Goal: Task Accomplishment & Management: Complete application form

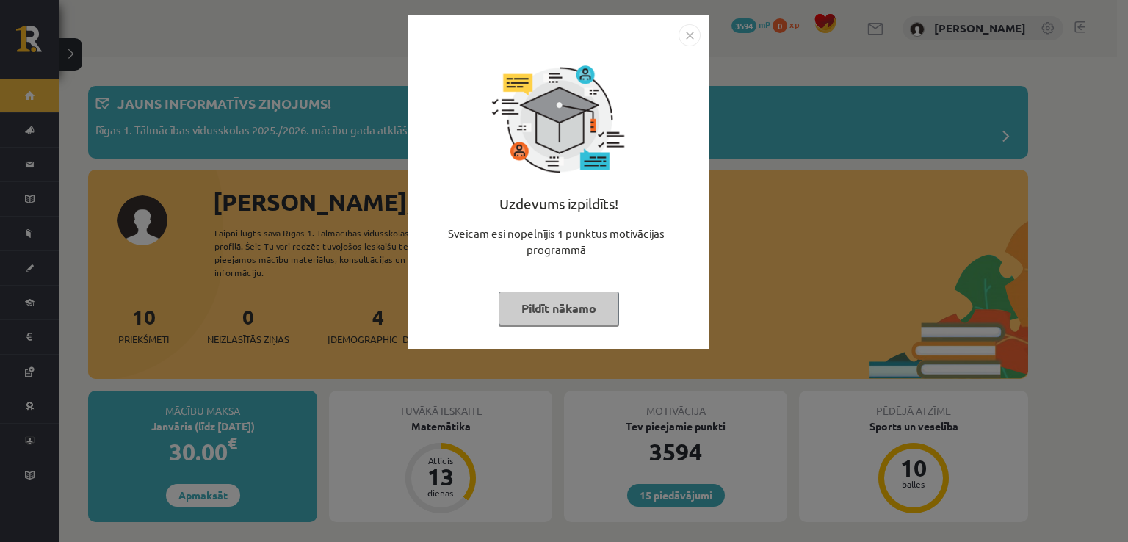
click at [572, 314] on button "Pildīt nākamo" at bounding box center [559, 309] width 120 height 34
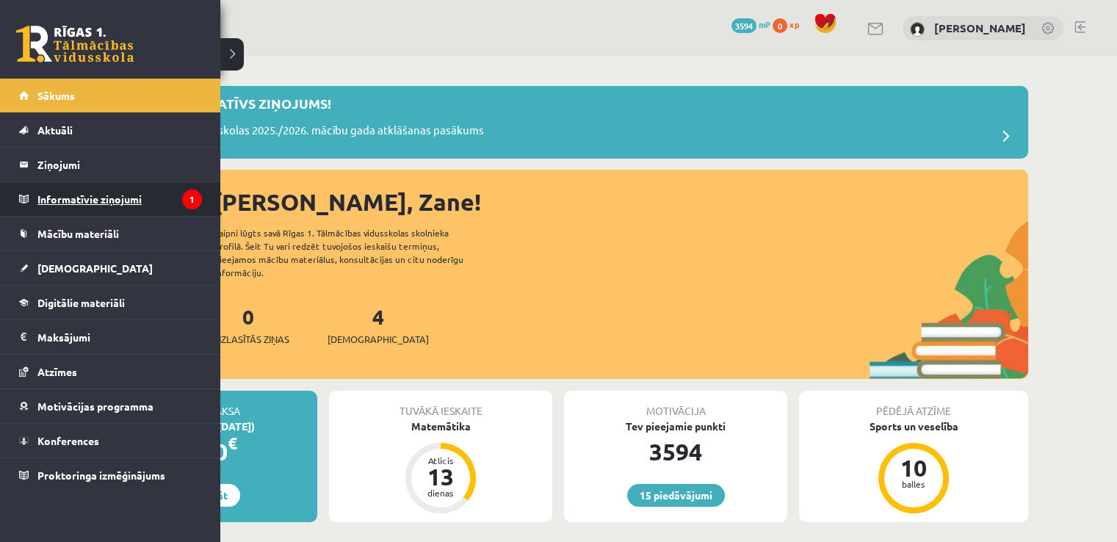
click at [75, 205] on legend "Informatīvie ziņojumi 1" at bounding box center [119, 199] width 164 height 34
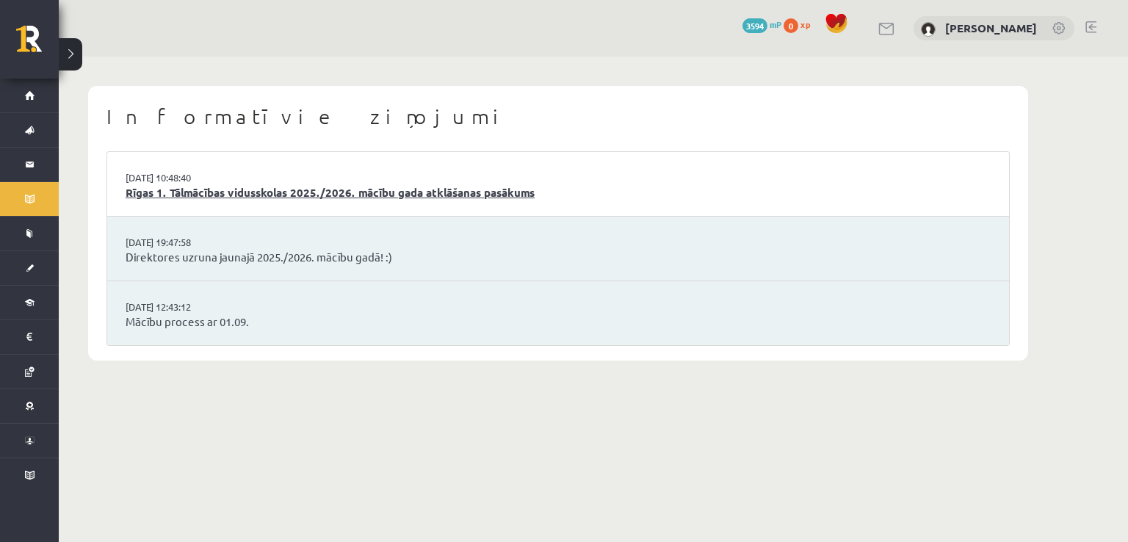
click at [264, 193] on link "Rīgas 1. Tālmācības vidusskolas 2025./2026. mācību gada atklāšanas pasākums" at bounding box center [558, 192] width 865 height 17
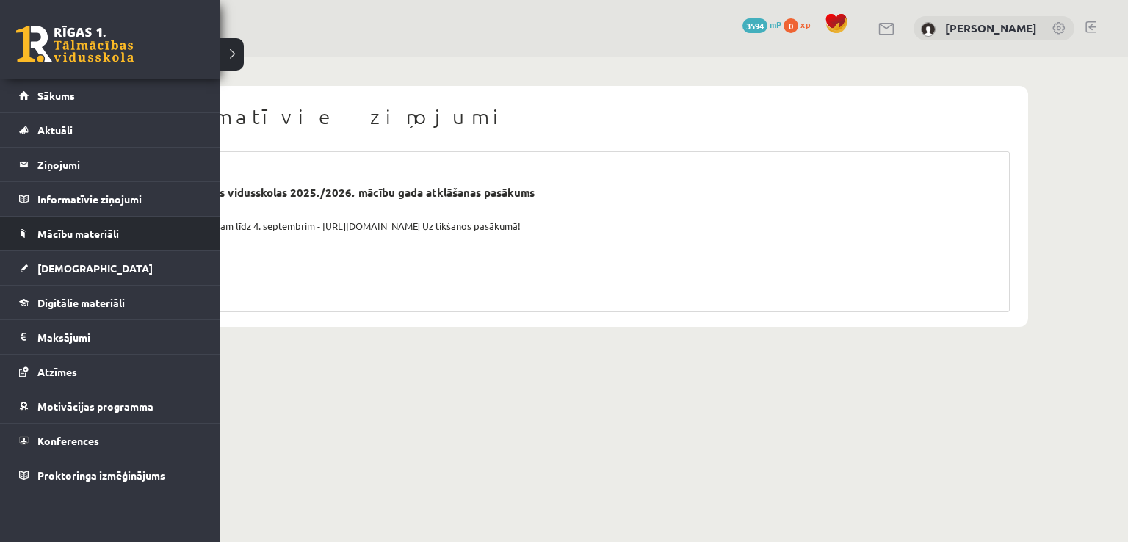
click at [64, 240] on link "Mācību materiāli" at bounding box center [110, 234] width 183 height 34
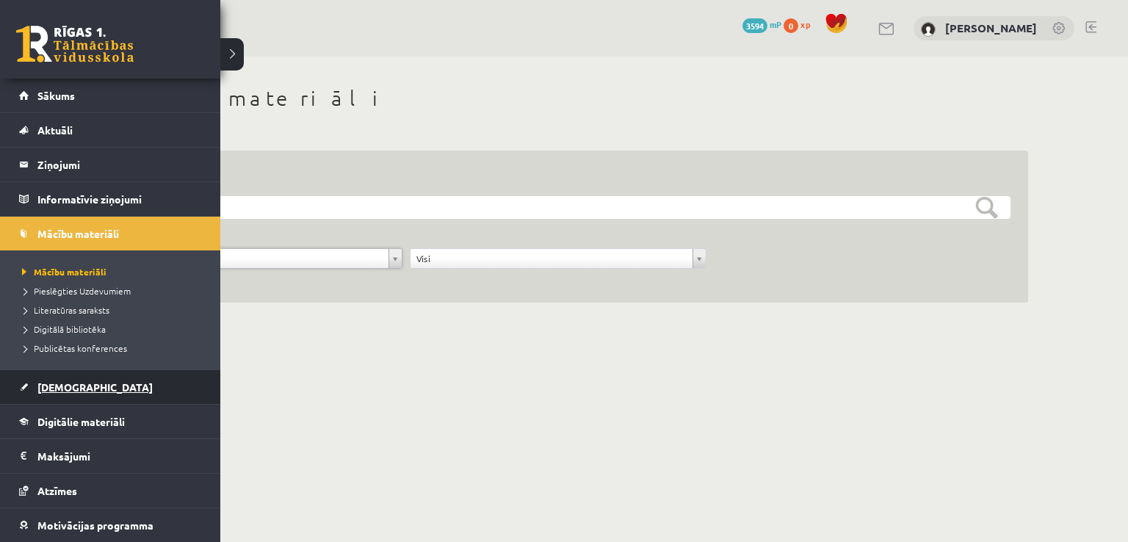
click at [53, 388] on span "[DEMOGRAPHIC_DATA]" at bounding box center [94, 386] width 115 height 13
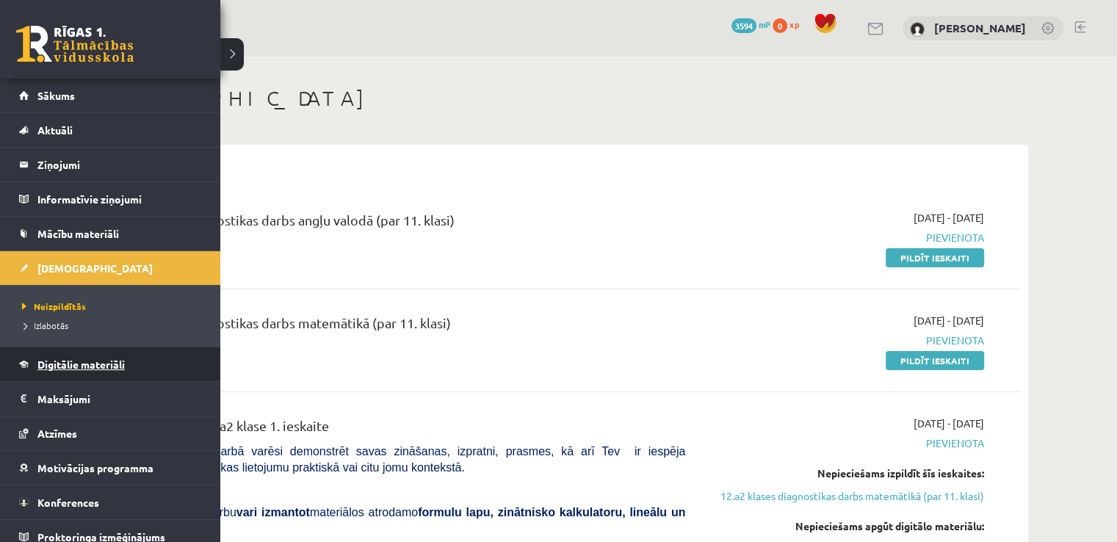
click at [84, 367] on span "Digitālie materiāli" at bounding box center [80, 364] width 87 height 13
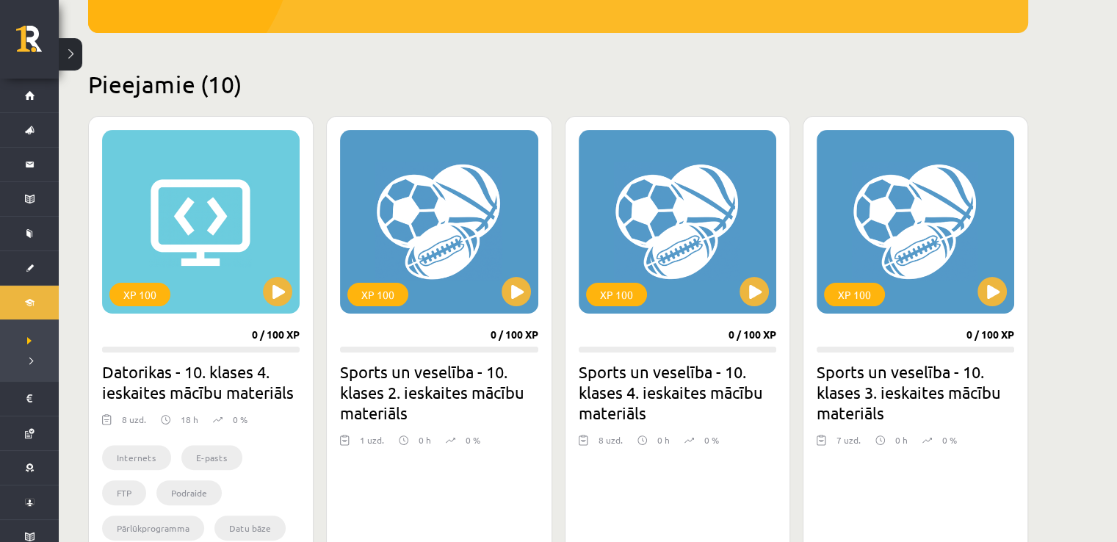
scroll to position [298, 0]
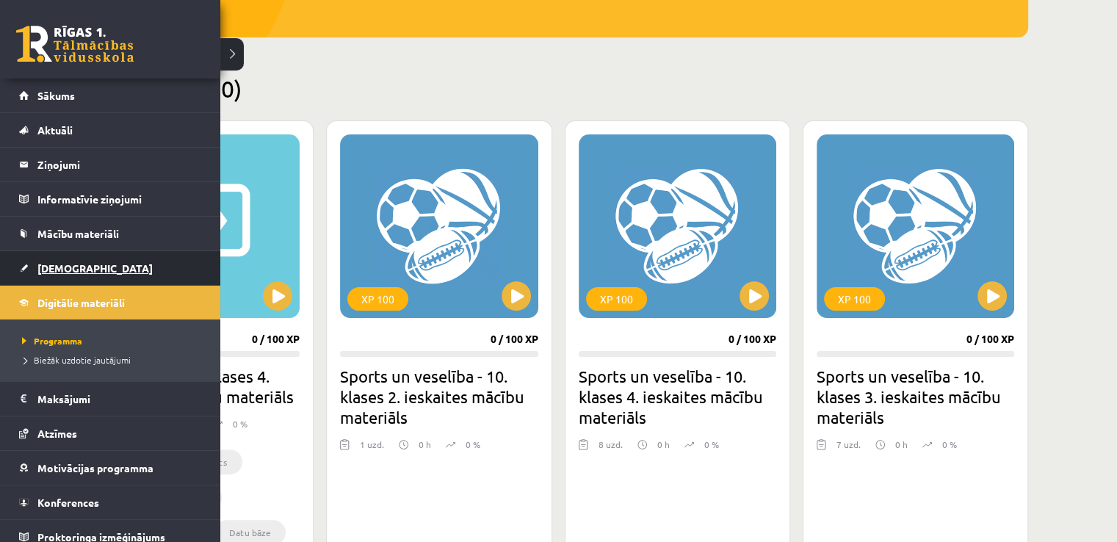
click at [64, 271] on span "[DEMOGRAPHIC_DATA]" at bounding box center [94, 267] width 115 height 13
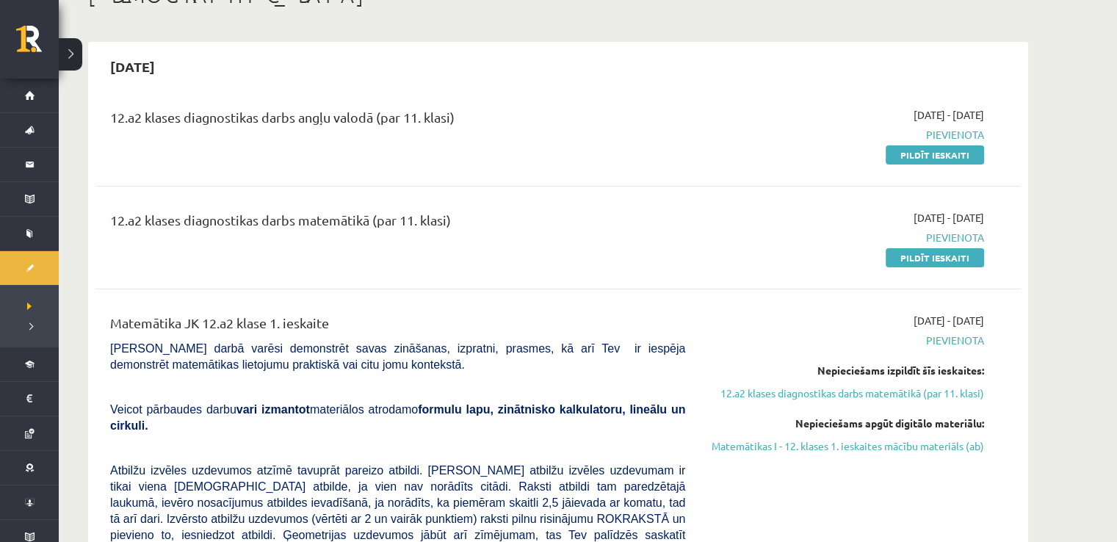
scroll to position [140, 0]
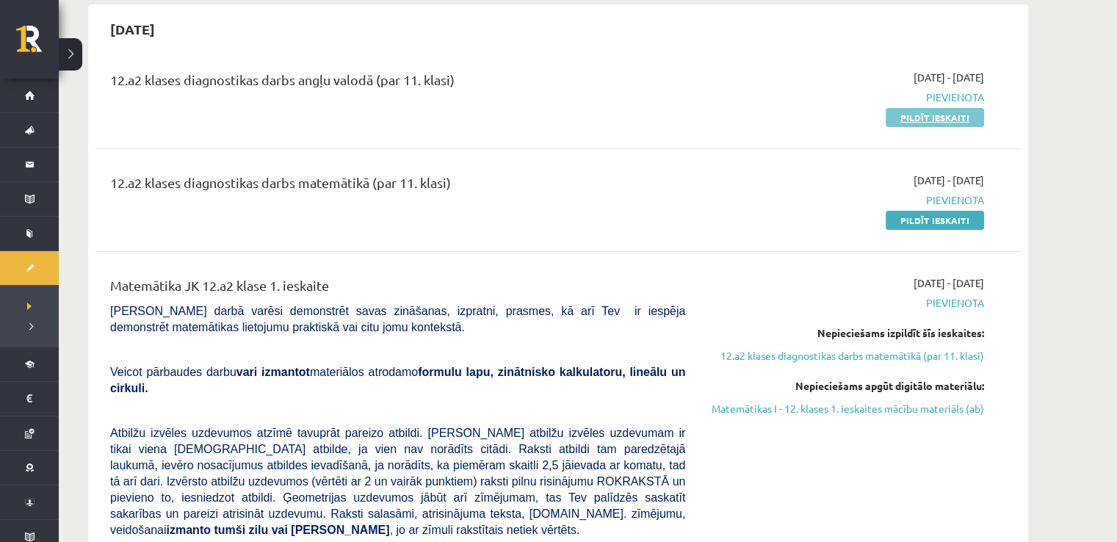
click at [911, 118] on link "Pildīt ieskaiti" at bounding box center [935, 117] width 98 height 19
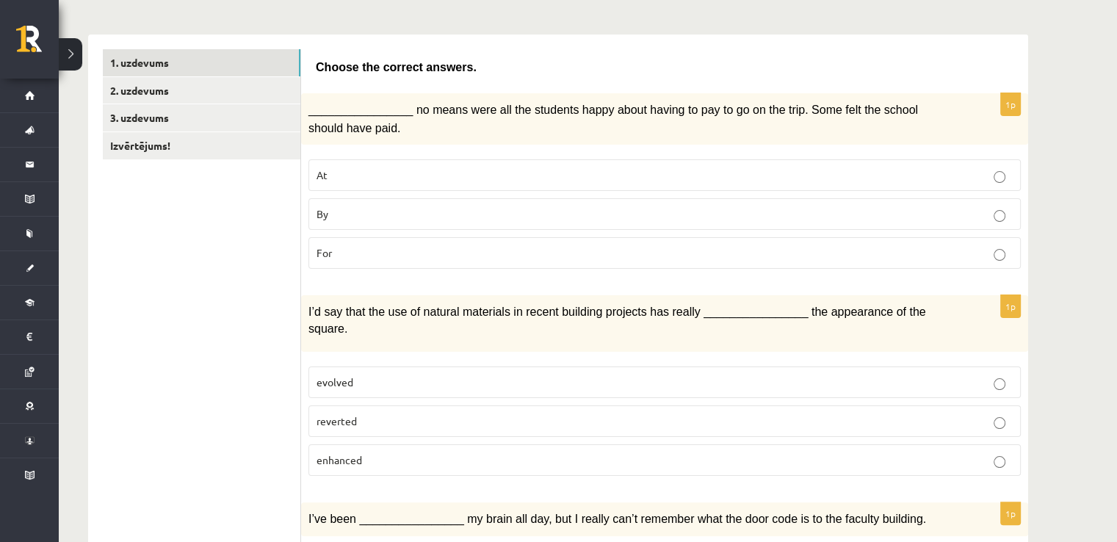
scroll to position [209, 0]
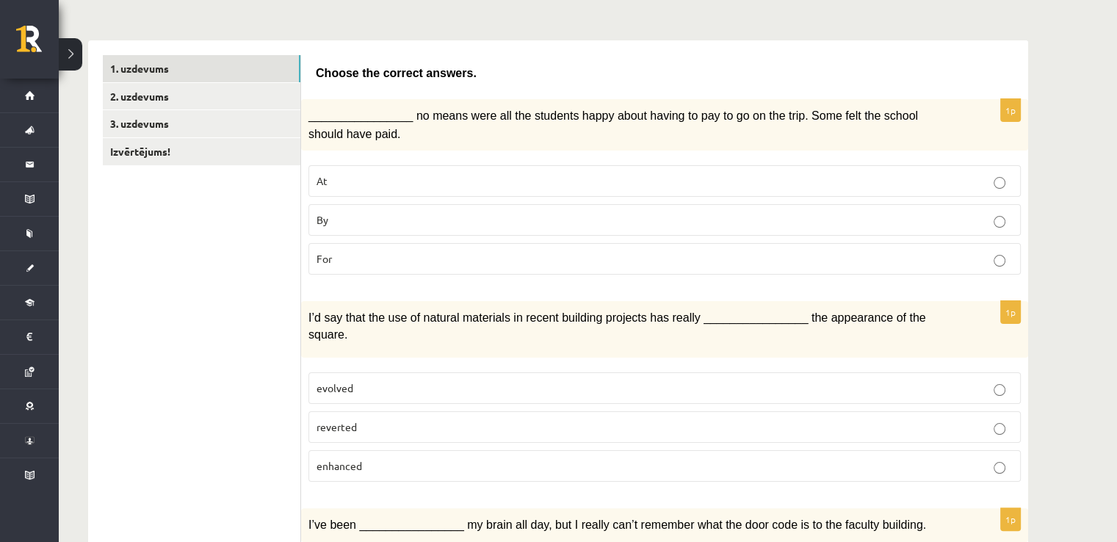
click at [535, 206] on label "By" at bounding box center [664, 220] width 712 height 32
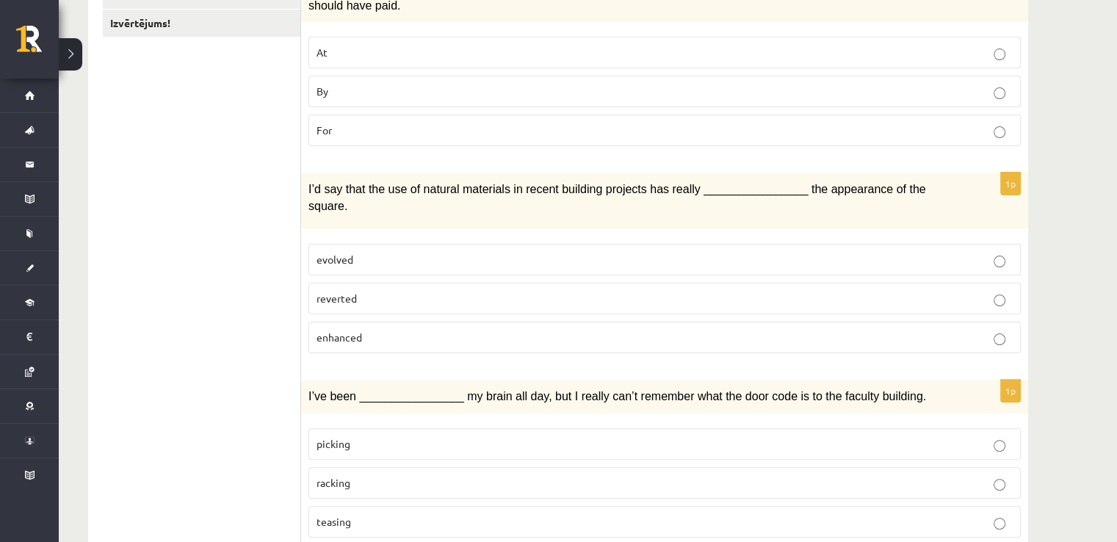
scroll to position [367, 0]
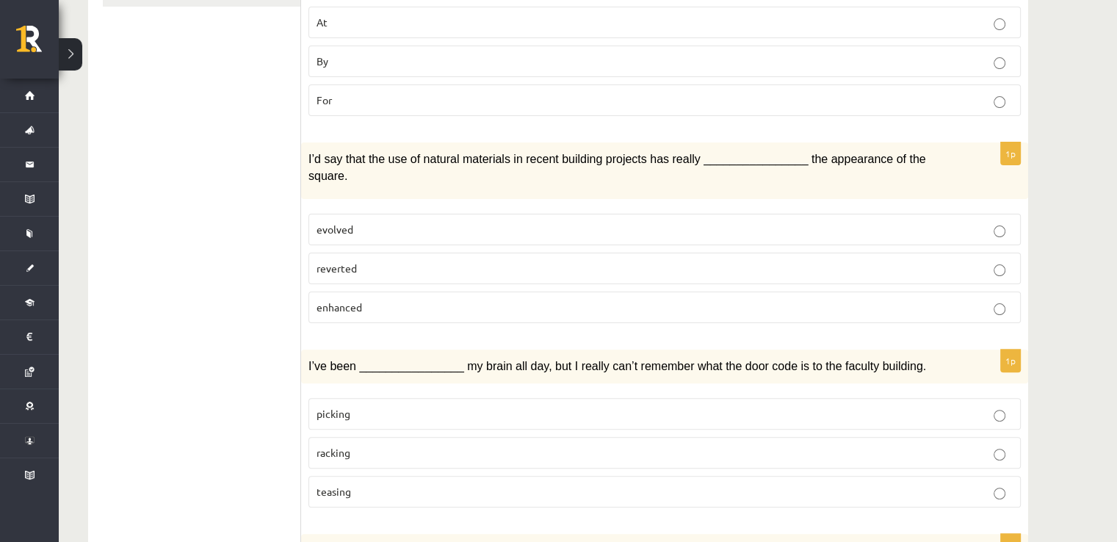
click at [407, 300] on p "enhanced" at bounding box center [665, 307] width 696 height 15
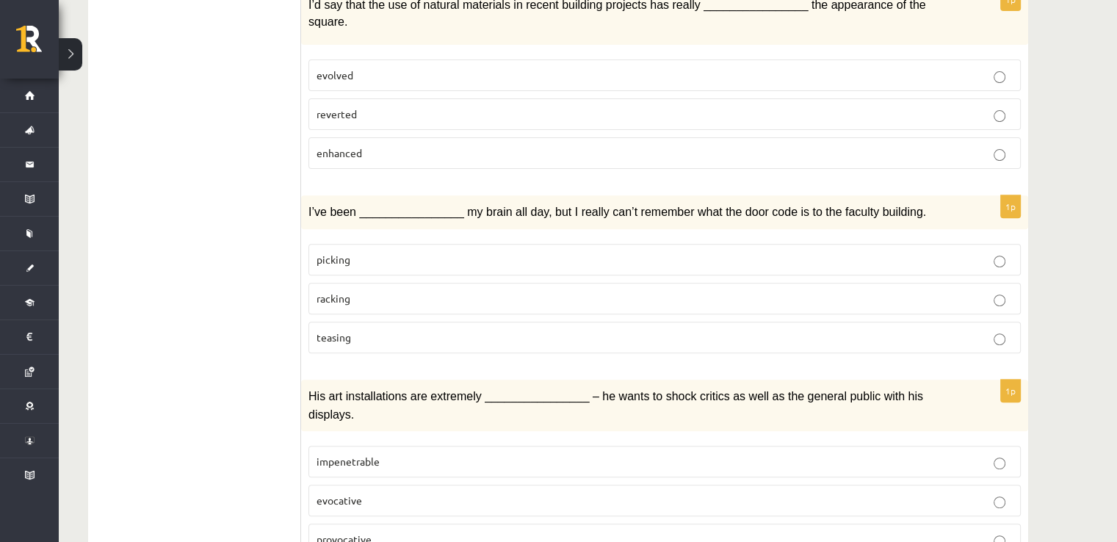
scroll to position [576, 0]
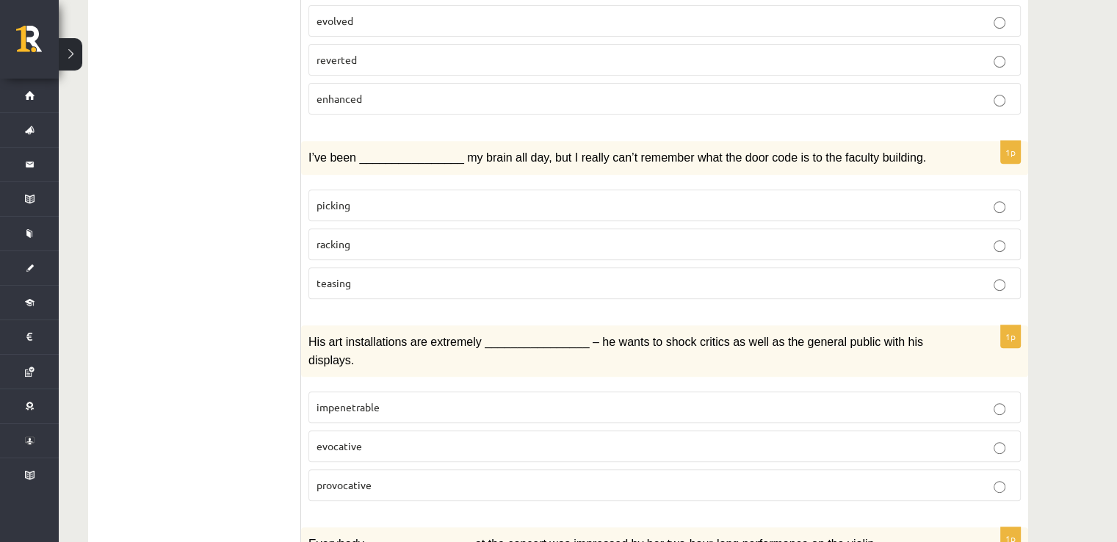
click at [924, 236] on p "racking" at bounding box center [665, 243] width 696 height 15
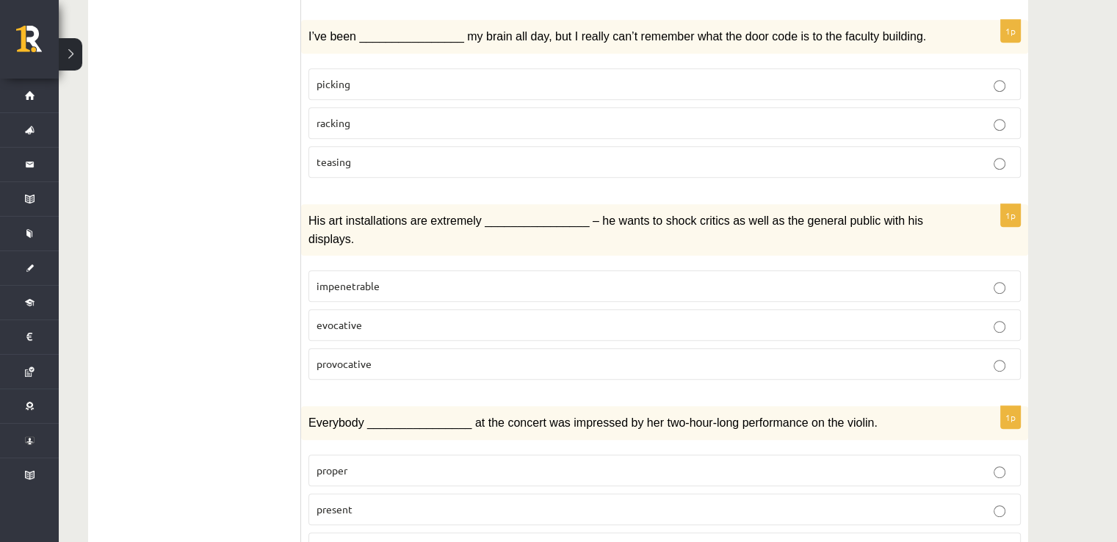
scroll to position [718, 0]
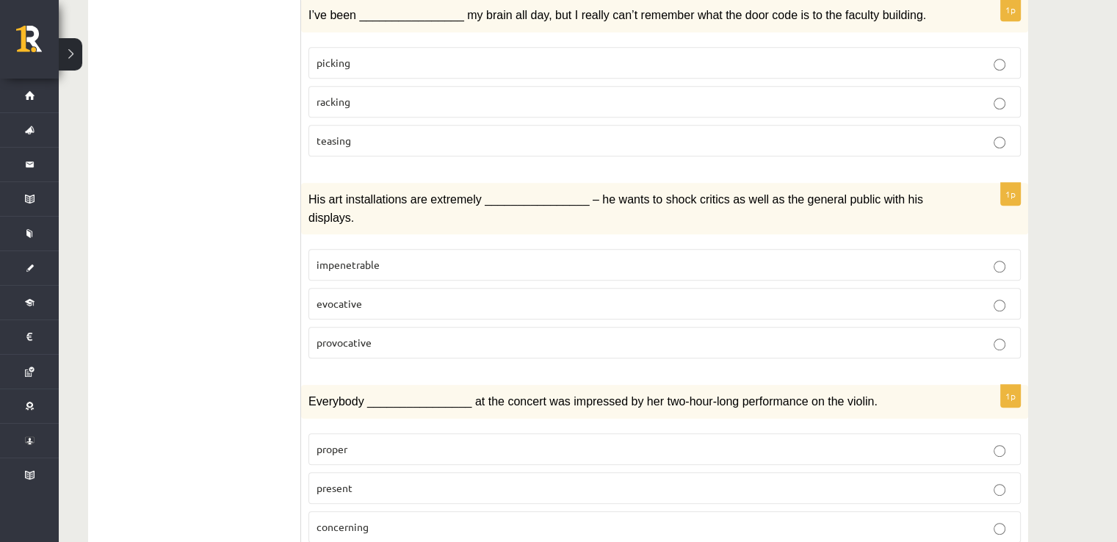
click at [604, 327] on label "provocative" at bounding box center [664, 343] width 712 height 32
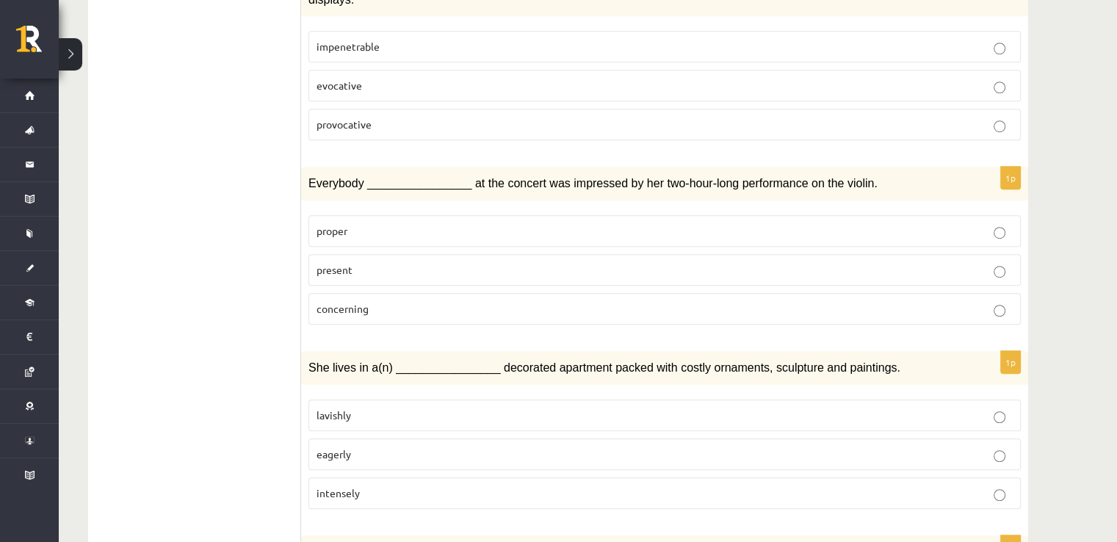
scroll to position [943, 0]
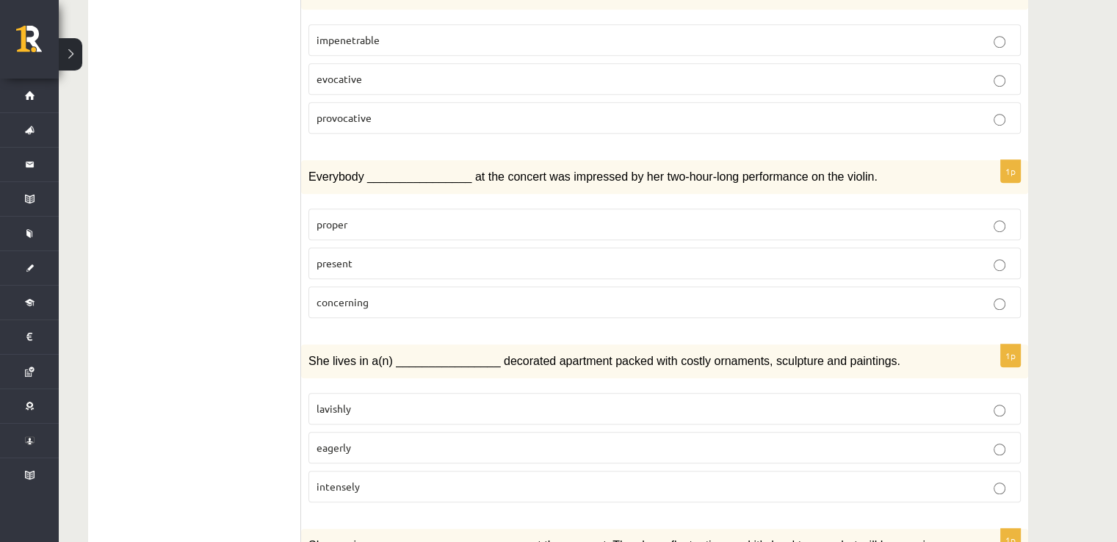
click at [388, 256] on p "present" at bounding box center [665, 263] width 696 height 15
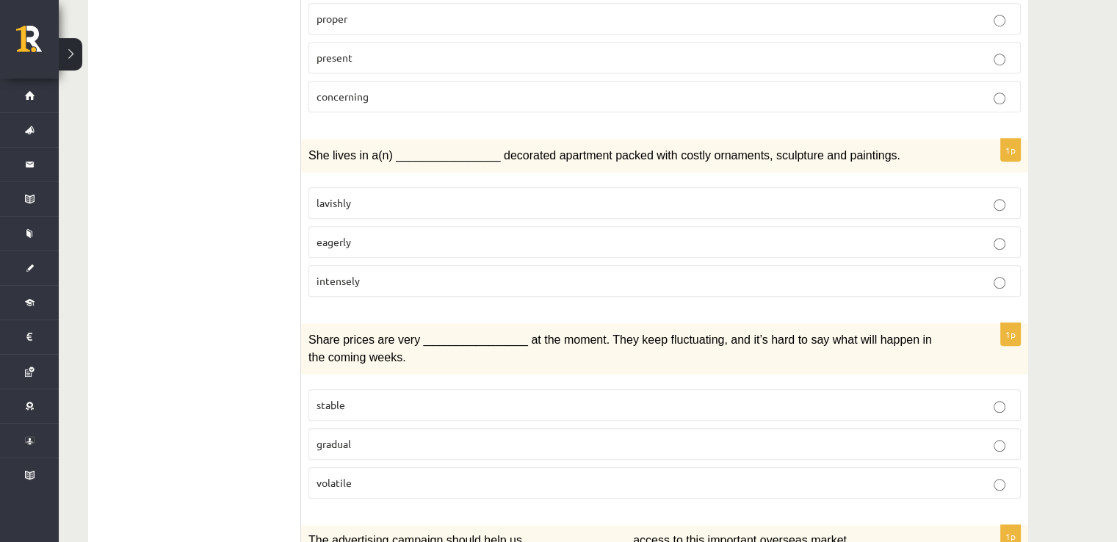
scroll to position [1143, 0]
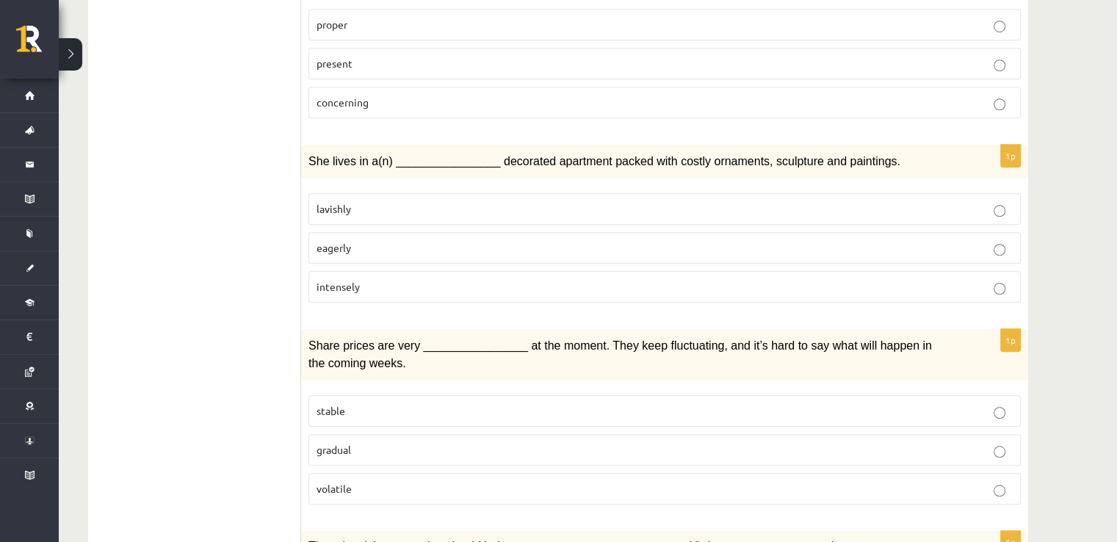
click at [429, 193] on label "lavishly" at bounding box center [664, 209] width 712 height 32
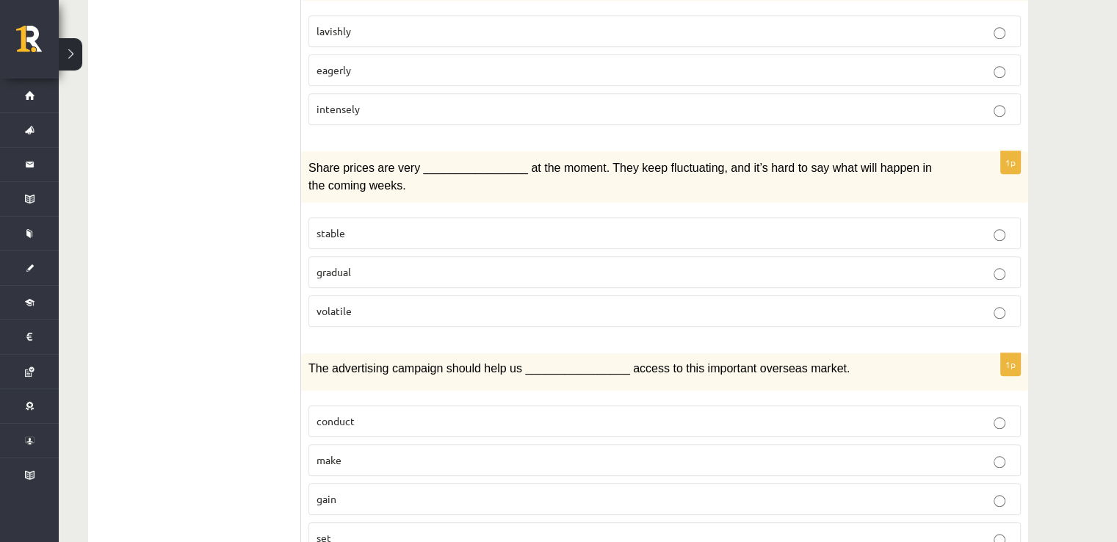
scroll to position [1281, 0]
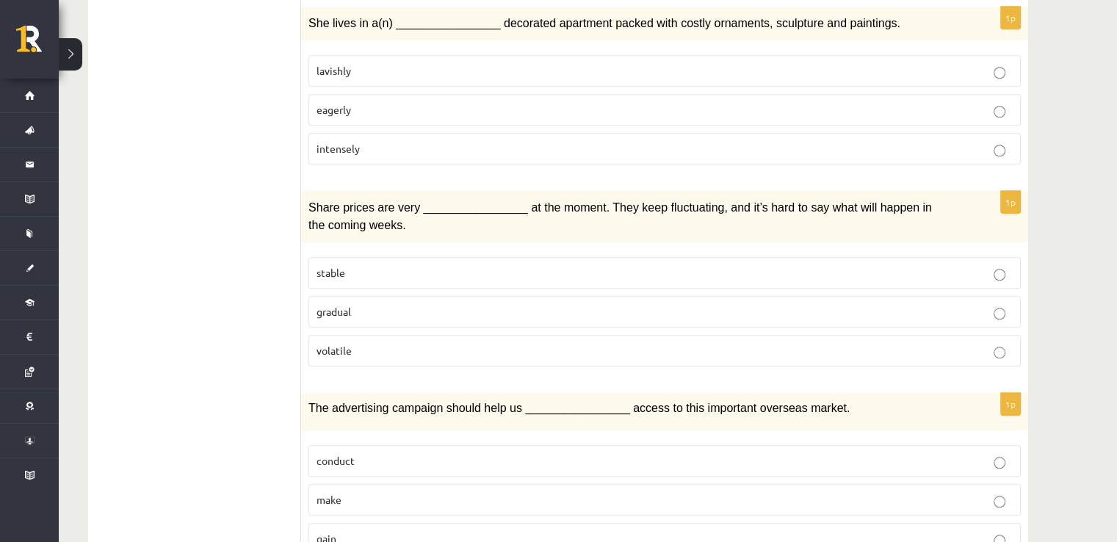
click at [664, 304] on p "gradual" at bounding box center [665, 311] width 696 height 15
click at [662, 343] on p "volatile" at bounding box center [665, 350] width 696 height 15
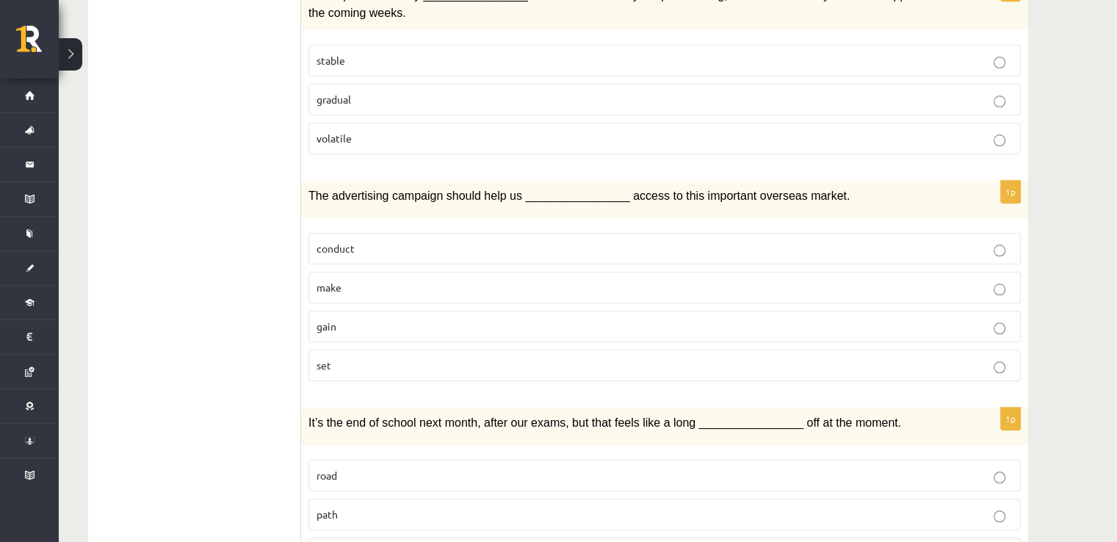
scroll to position [1499, 0]
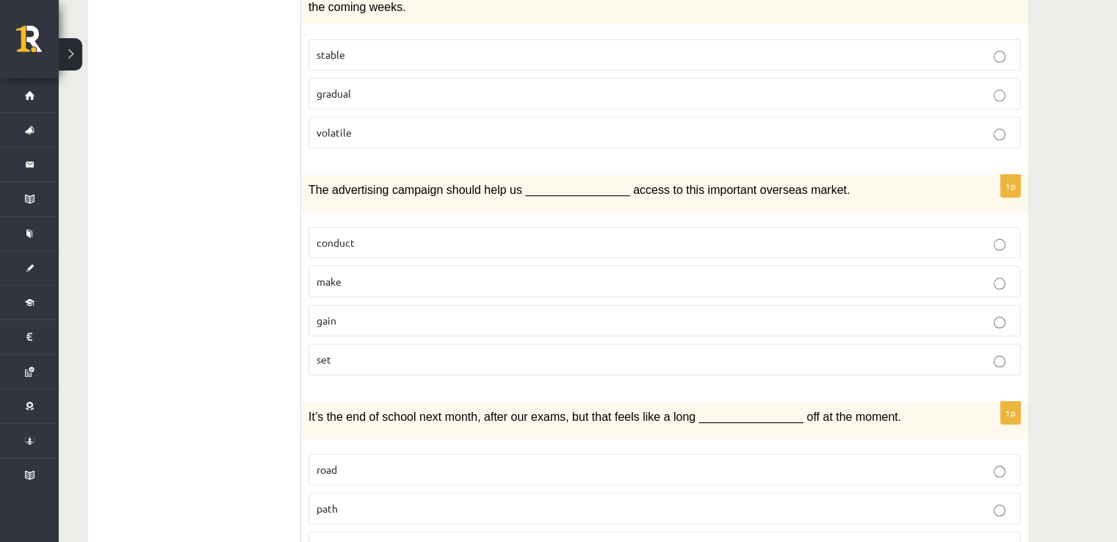
click at [399, 313] on p "gain" at bounding box center [665, 320] width 696 height 15
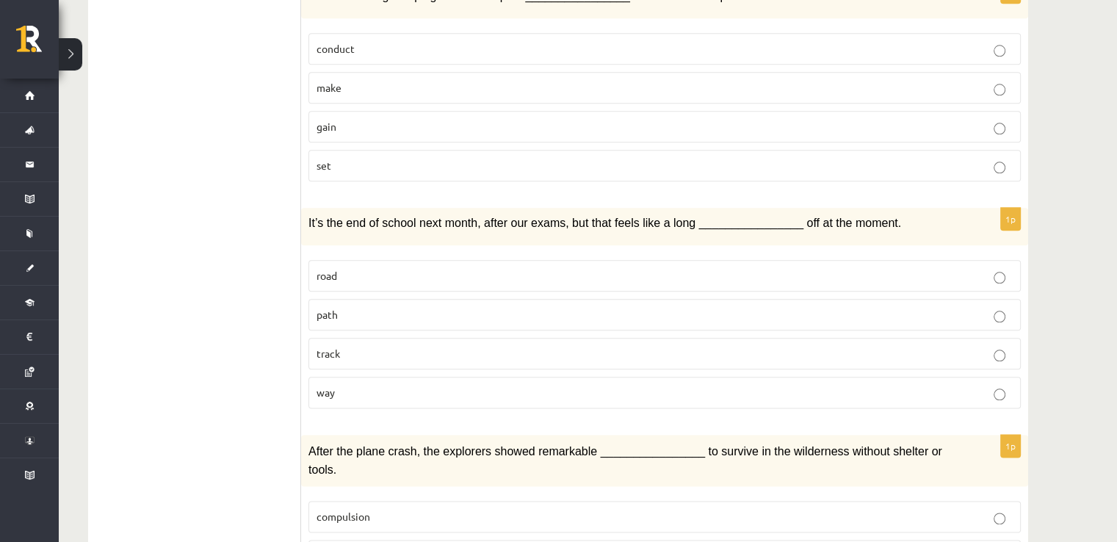
scroll to position [1696, 0]
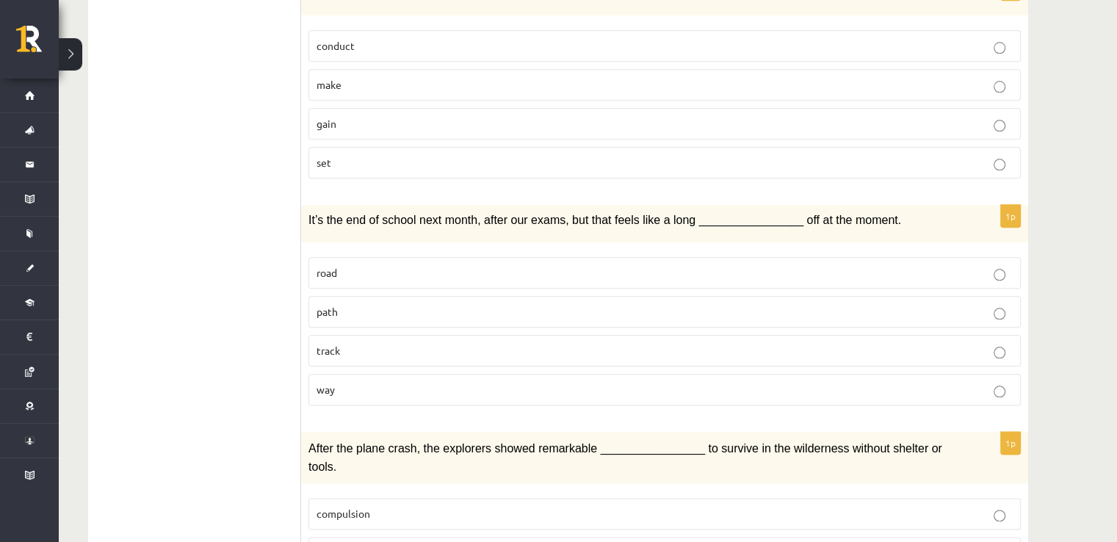
click at [712, 250] on fieldset "road path track way" at bounding box center [664, 330] width 712 height 160
click at [1002, 265] on p "road" at bounding box center [665, 272] width 696 height 15
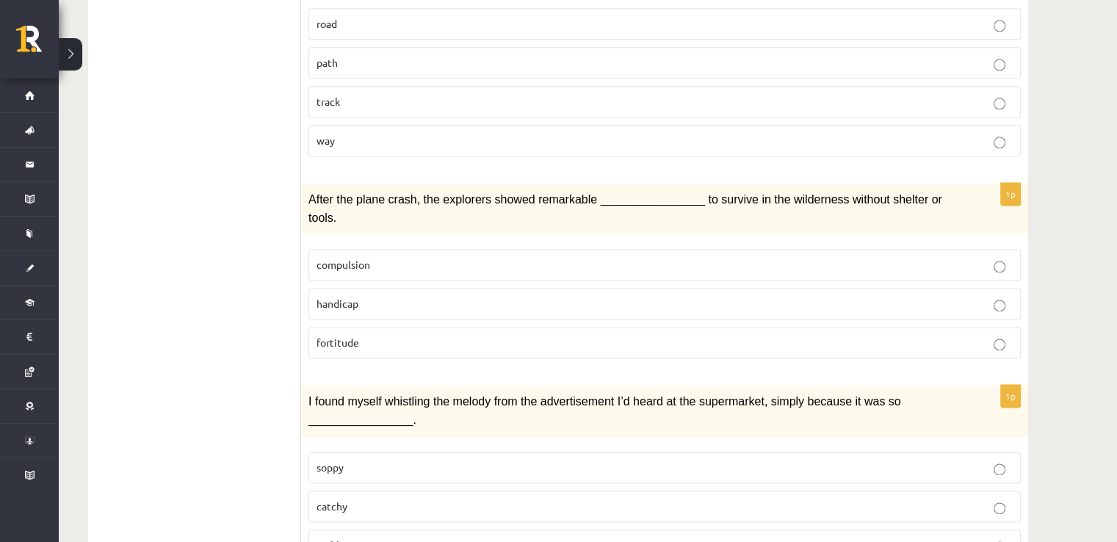
scroll to position [1956, 0]
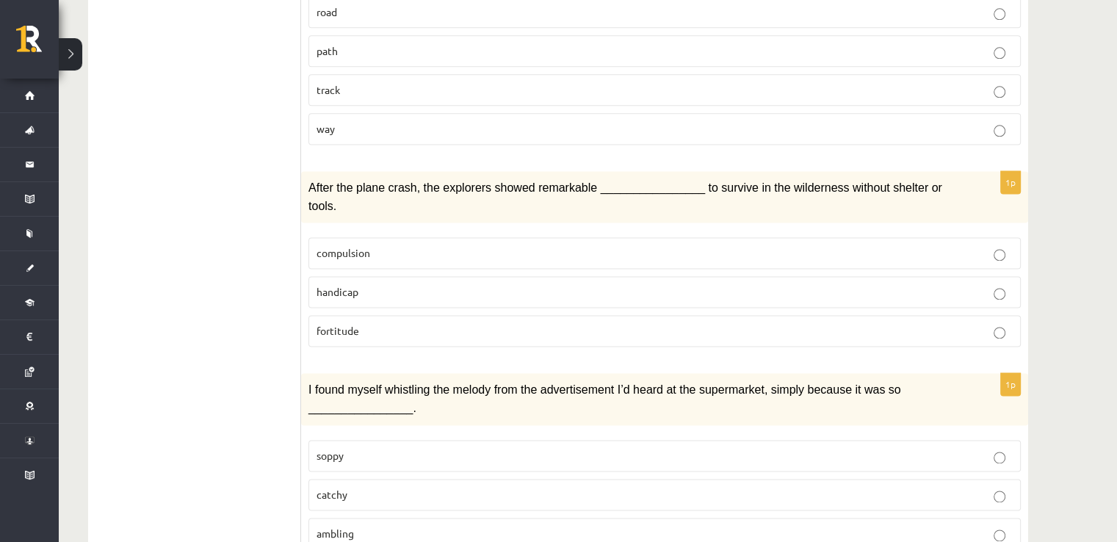
click at [610, 315] on label "fortitude" at bounding box center [664, 331] width 712 height 32
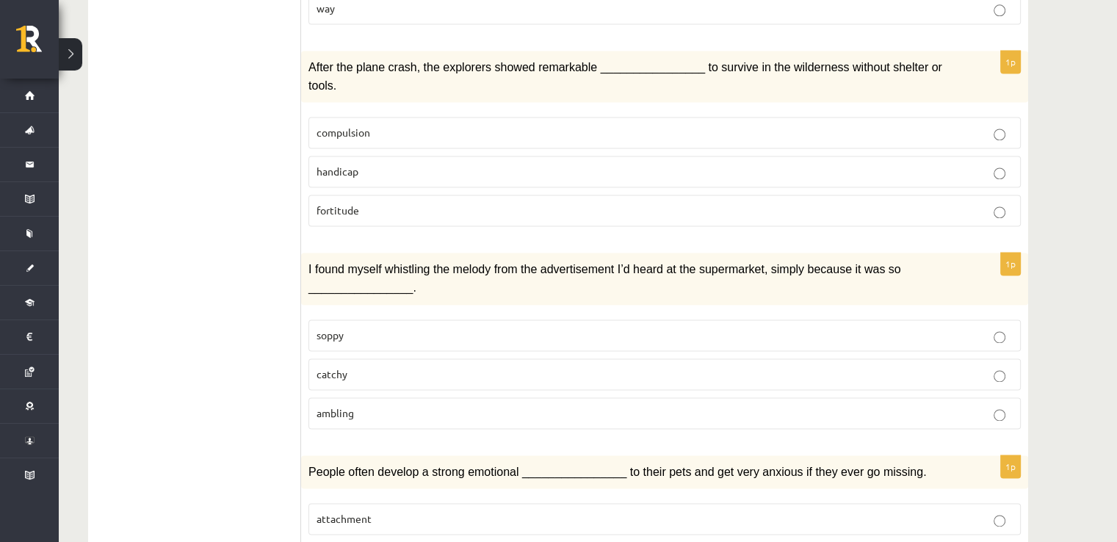
scroll to position [2121, 0]
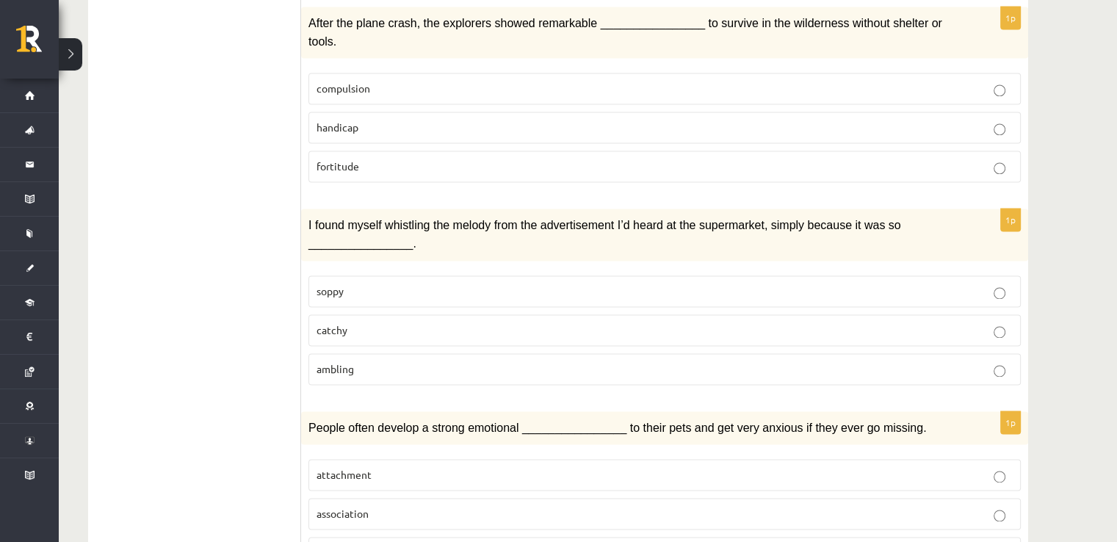
click at [923, 322] on p "catchy" at bounding box center [665, 329] width 696 height 15
click at [366, 468] on span "attachment" at bounding box center [344, 474] width 55 height 13
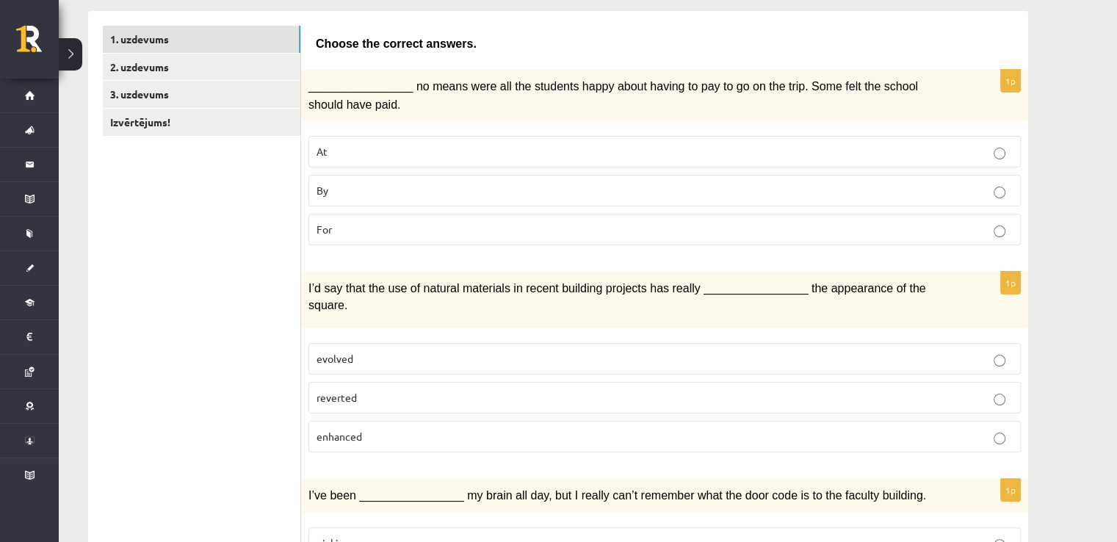
scroll to position [0, 0]
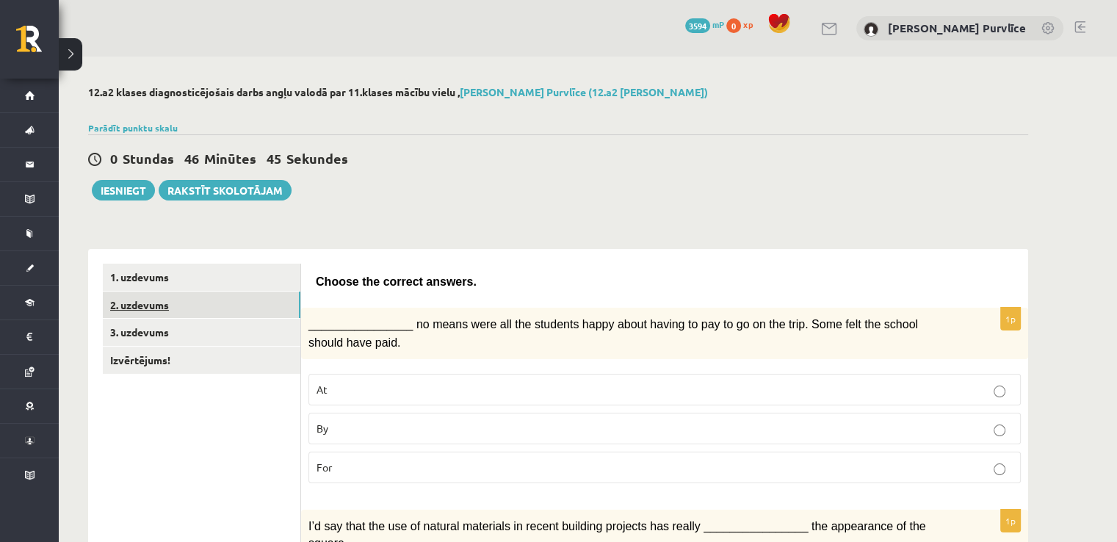
click at [229, 300] on link "2. uzdevums" at bounding box center [202, 305] width 198 height 27
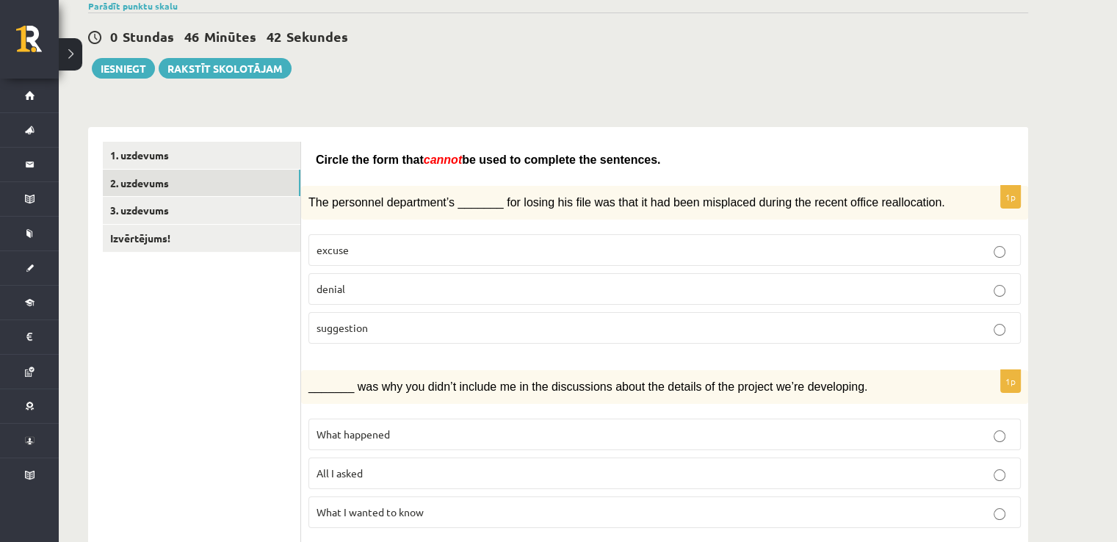
scroll to position [124, 0]
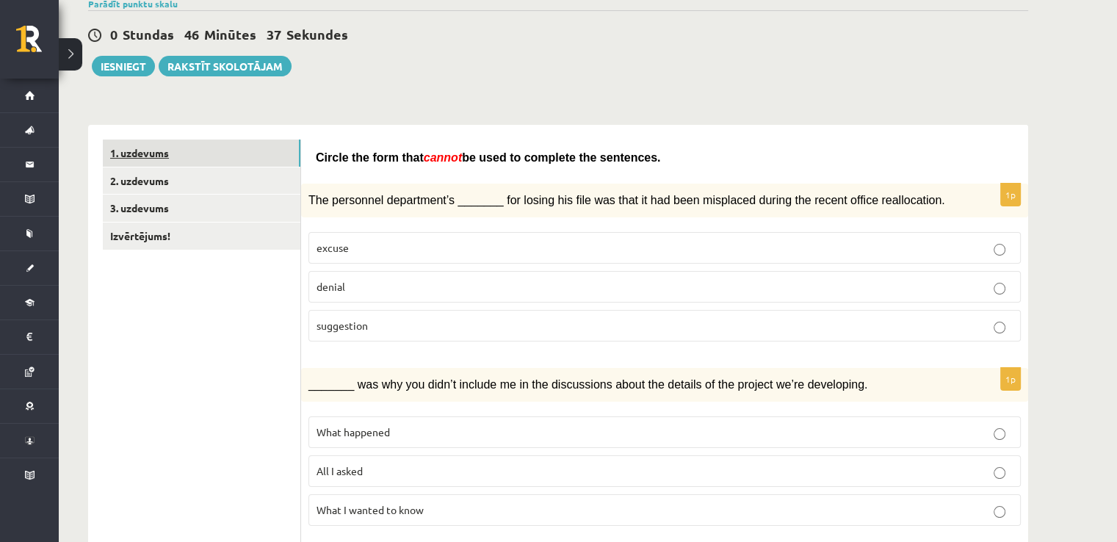
click at [214, 155] on link "1. uzdevums" at bounding box center [202, 153] width 198 height 27
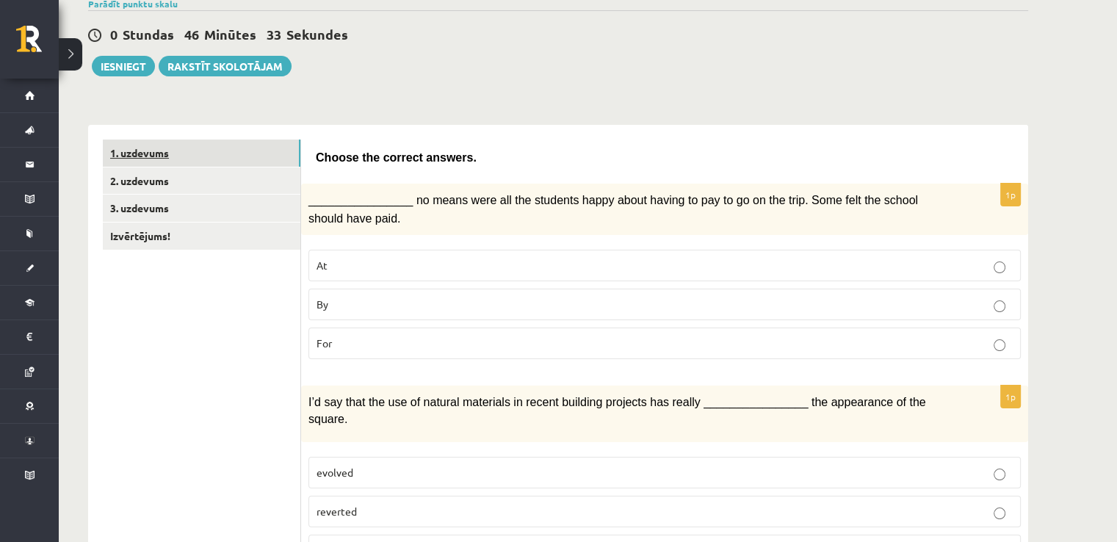
click at [140, 156] on link "1. uzdevums" at bounding box center [202, 153] width 198 height 27
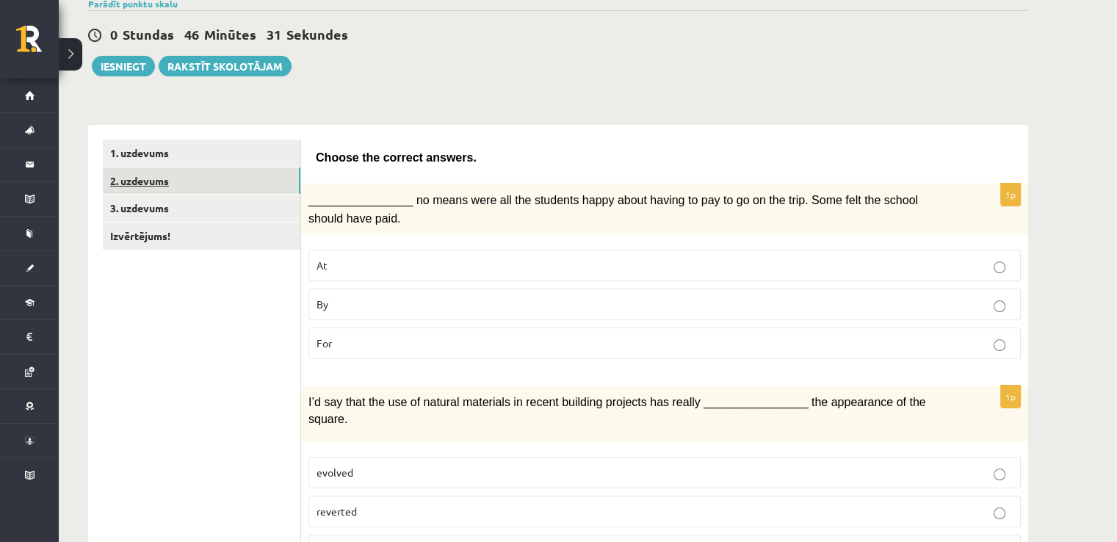
click at [211, 179] on link "2. uzdevums" at bounding box center [202, 180] width 198 height 27
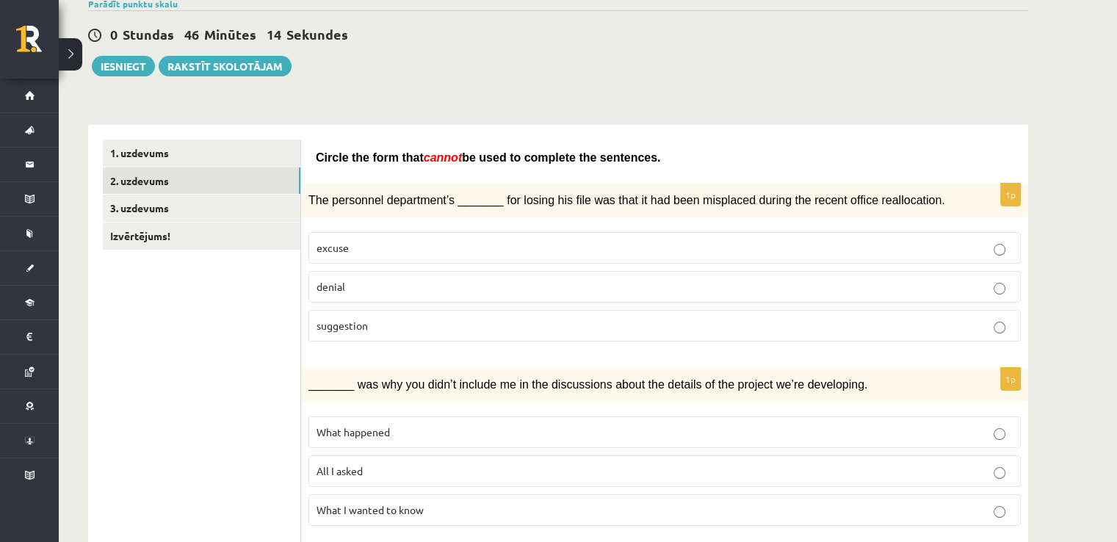
click at [441, 430] on p "What happened" at bounding box center [665, 431] width 696 height 15
click at [446, 330] on label "suggestion" at bounding box center [664, 326] width 712 height 32
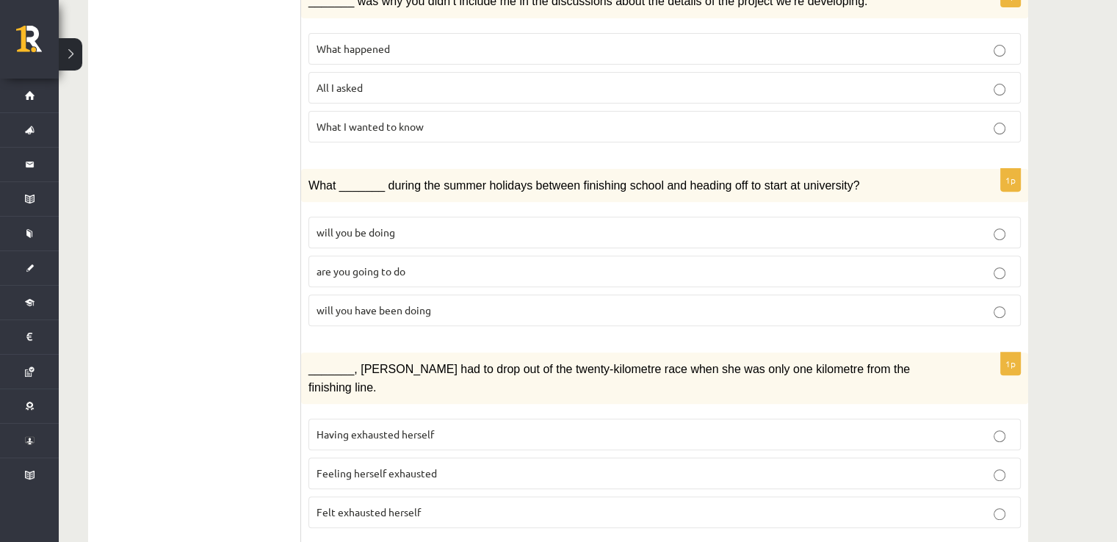
scroll to position [512, 0]
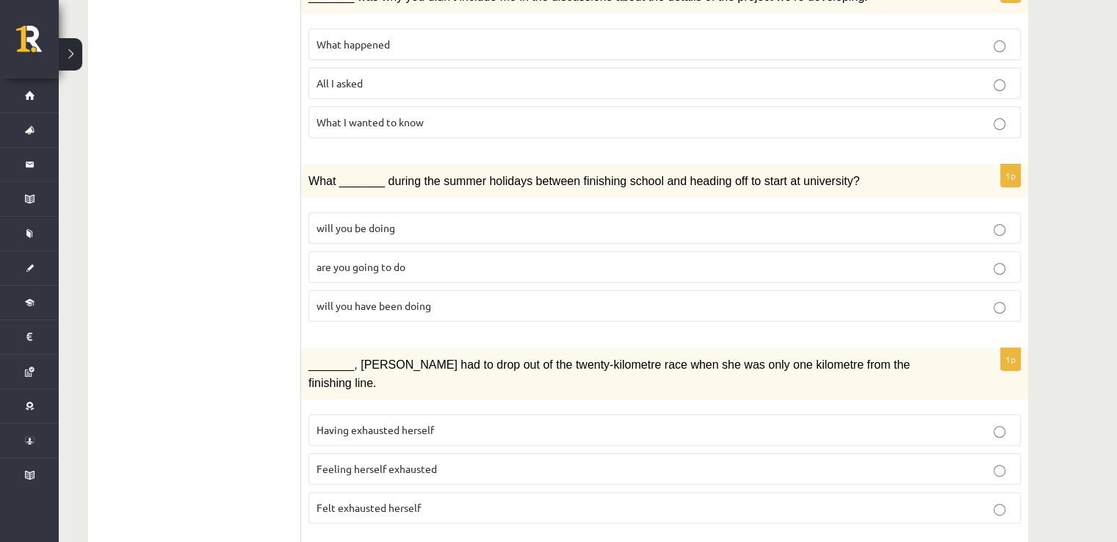
click at [855, 298] on p "will you have been doing" at bounding box center [665, 305] width 696 height 15
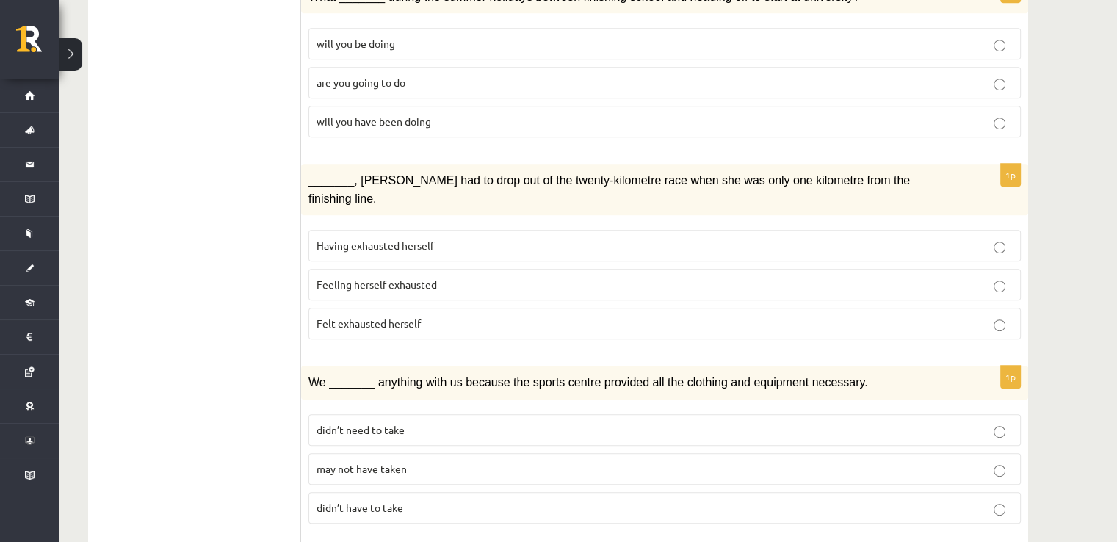
scroll to position [698, 0]
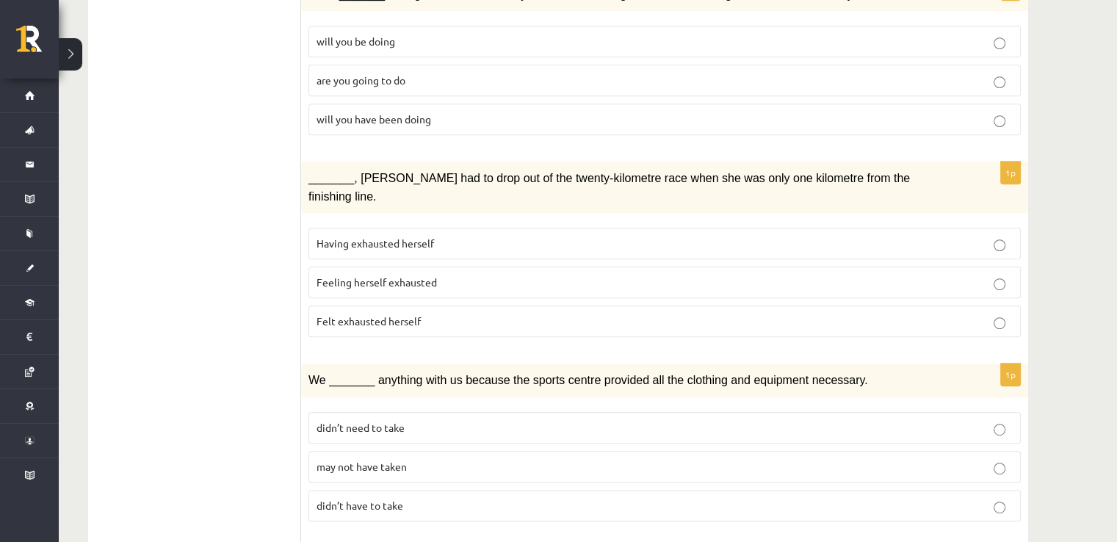
click at [496, 314] on p "Felt exhausted herself" at bounding box center [665, 321] width 696 height 15
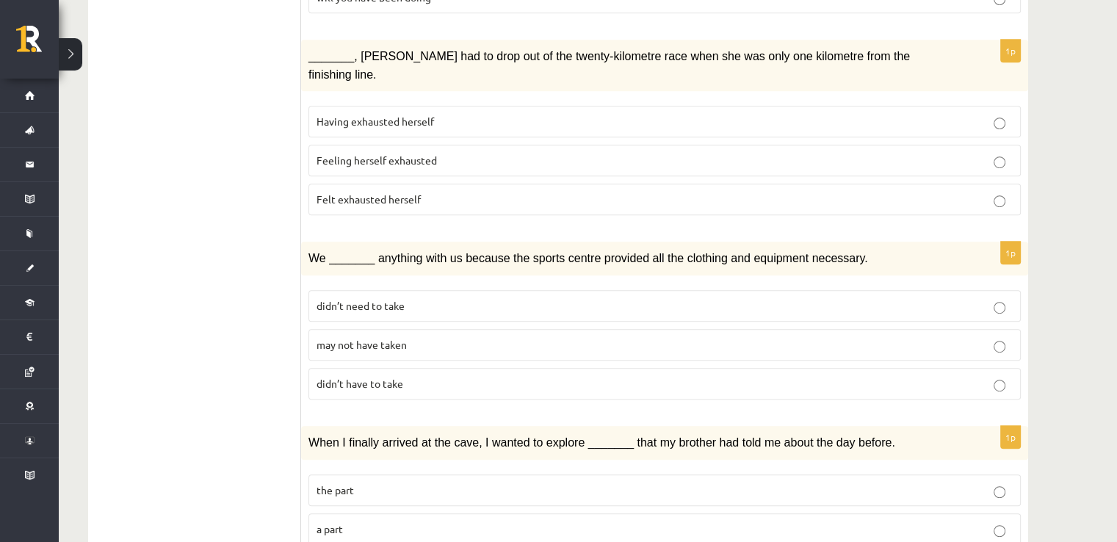
scroll to position [825, 0]
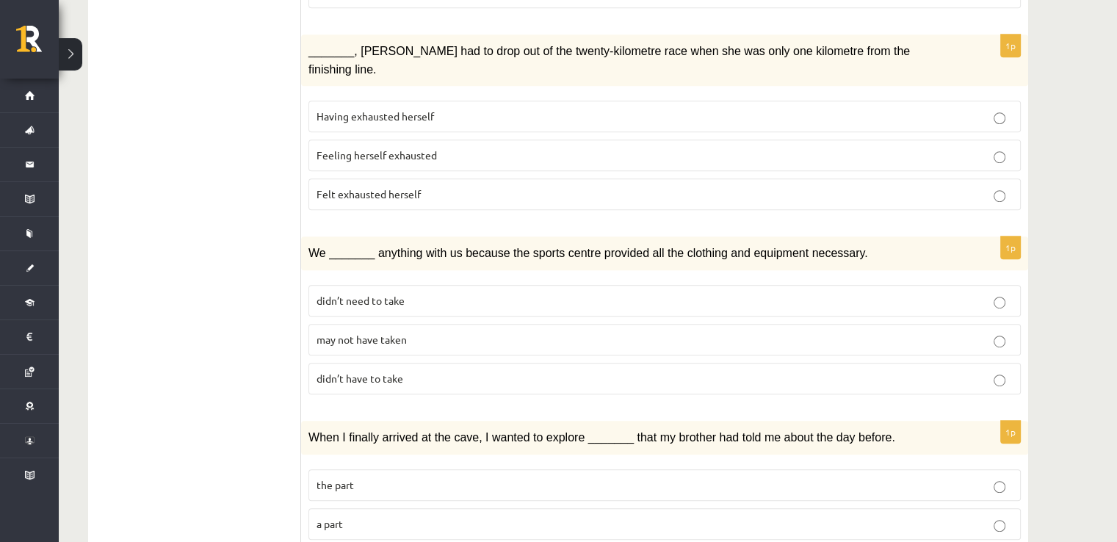
click at [335, 324] on label "may not have taken" at bounding box center [664, 340] width 712 height 32
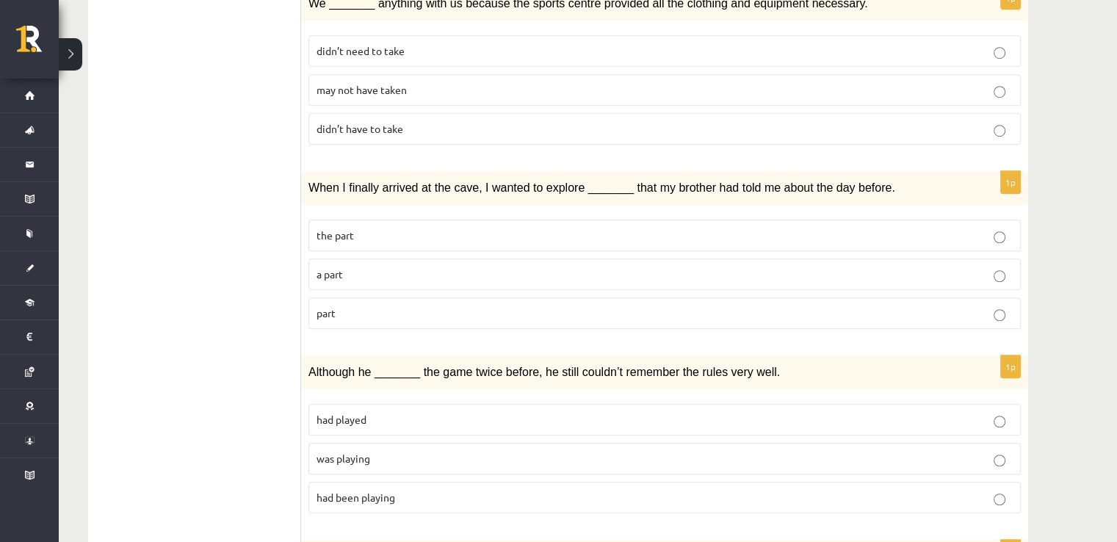
scroll to position [1079, 0]
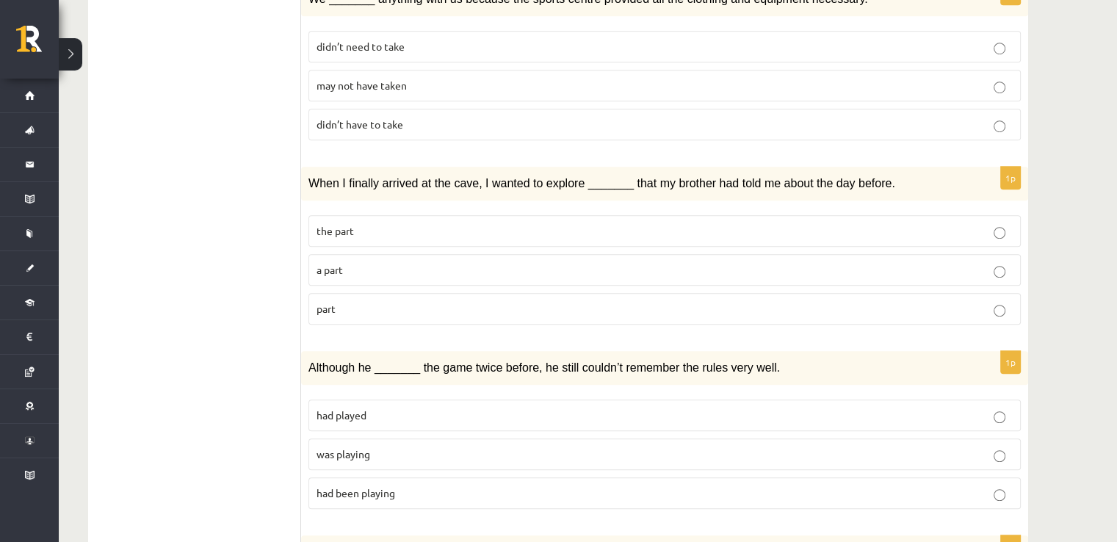
click at [744, 301] on p "part" at bounding box center [665, 308] width 696 height 15
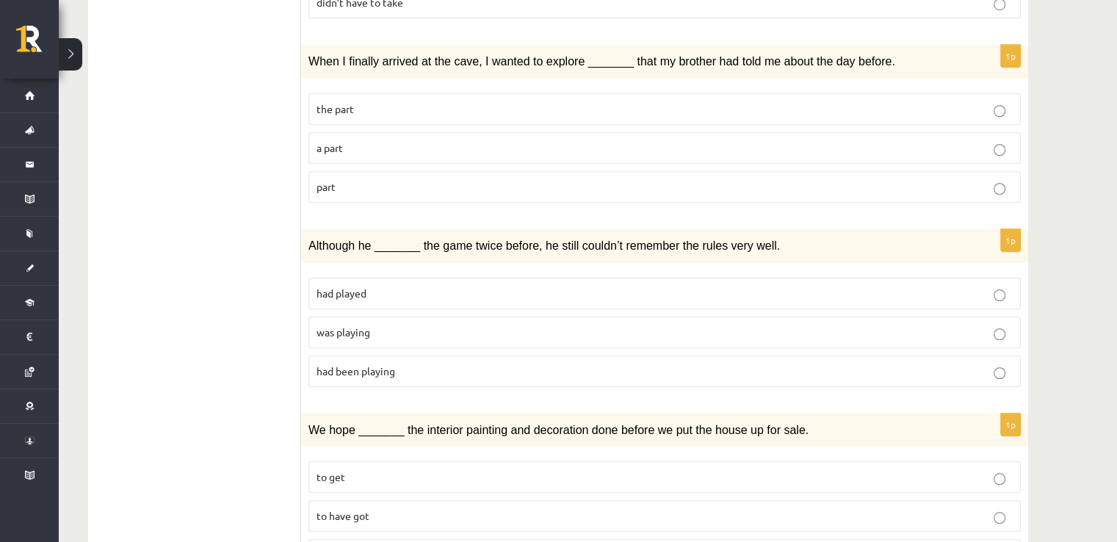
scroll to position [1224, 0]
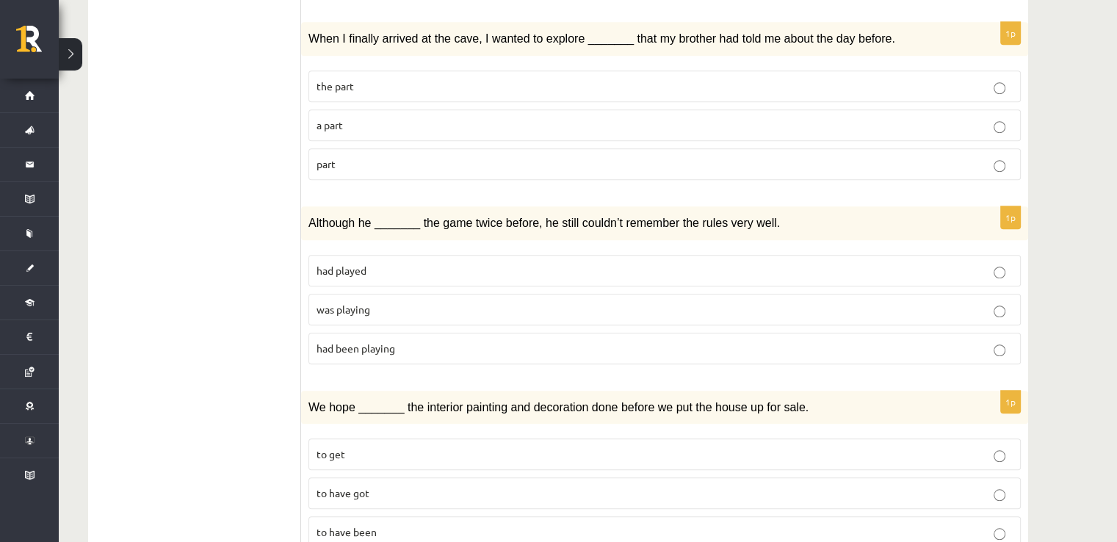
click at [413, 302] on p "was playing" at bounding box center [665, 309] width 696 height 15
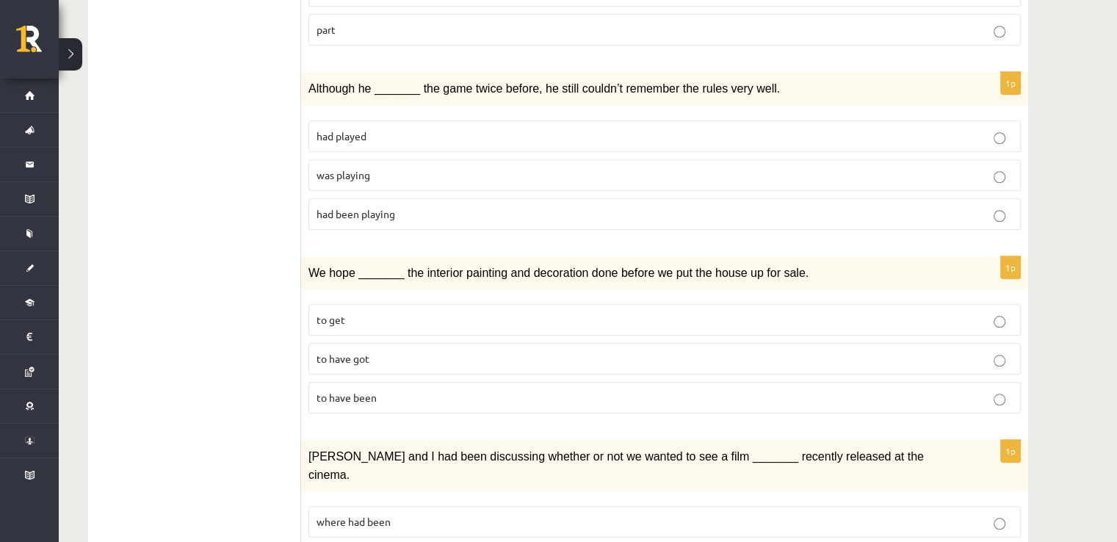
scroll to position [1435, 0]
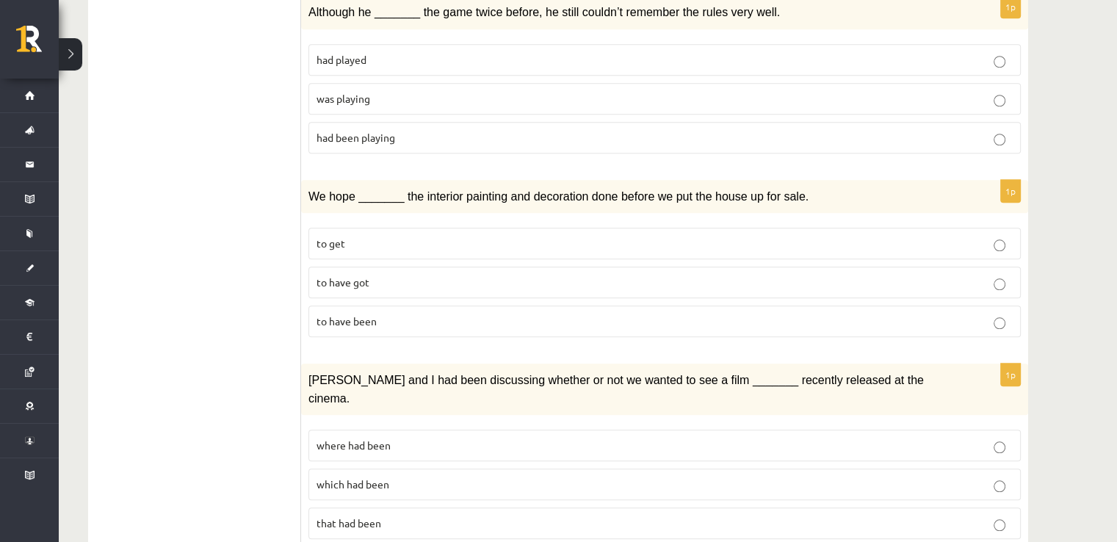
click at [551, 314] on p "to have been" at bounding box center [665, 321] width 696 height 15
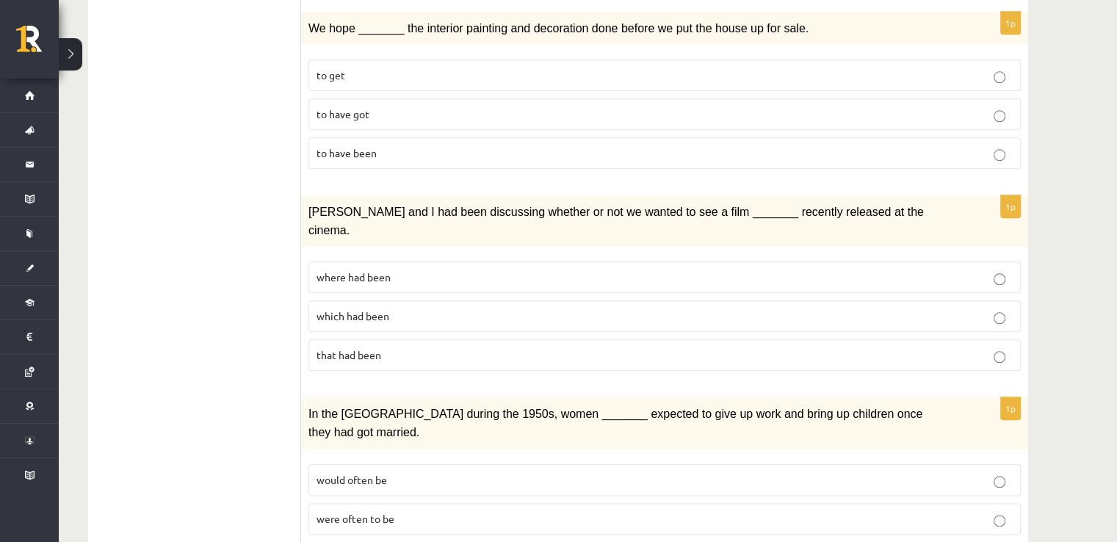
scroll to position [1612, 0]
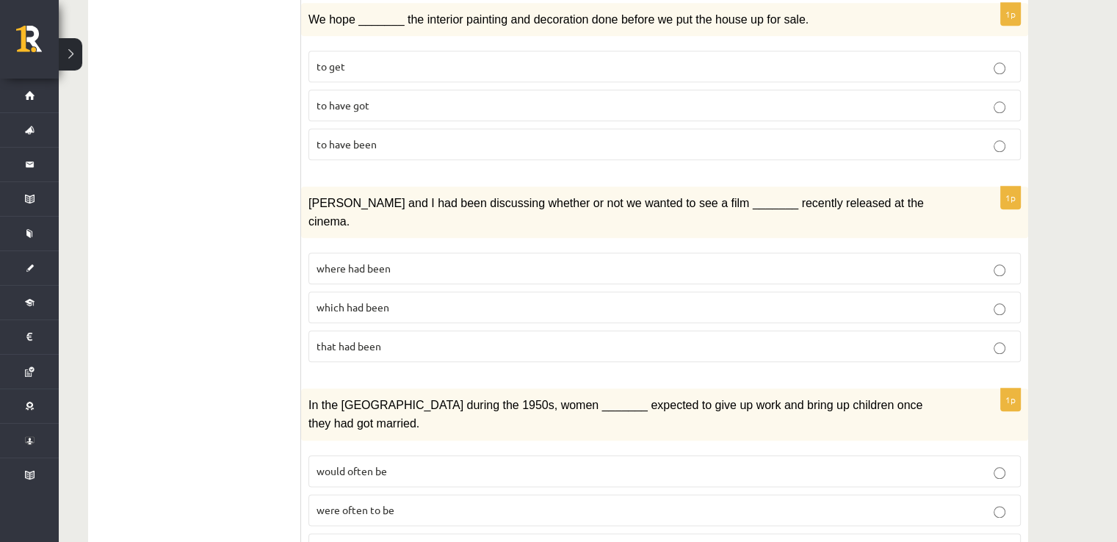
click at [600, 261] on p "where had been" at bounding box center [665, 268] width 696 height 15
click at [520, 541] on p "would often have been" at bounding box center [665, 548] width 696 height 15
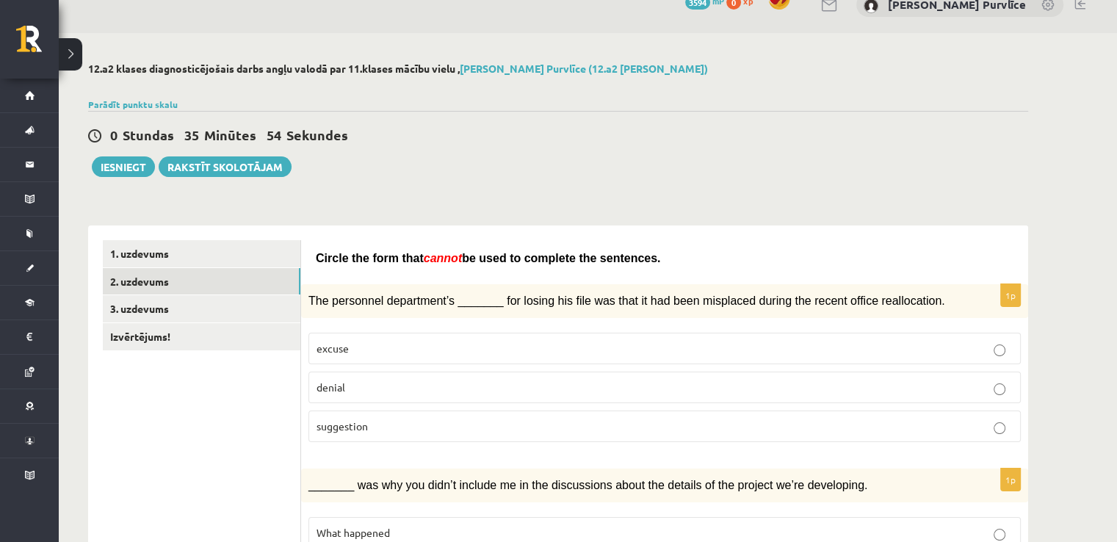
scroll to position [0, 0]
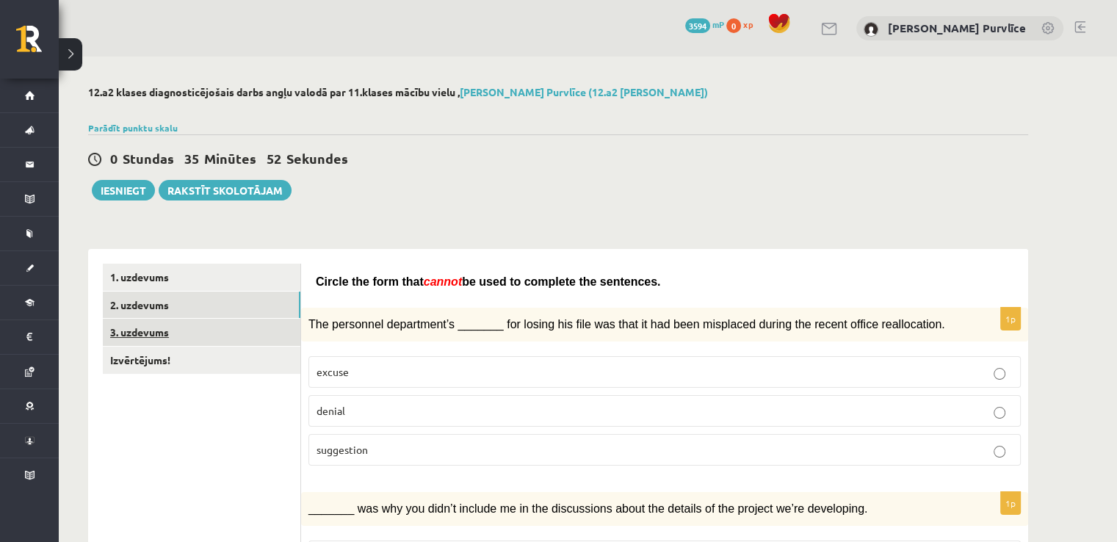
click at [156, 340] on link "3. uzdevums" at bounding box center [202, 332] width 198 height 27
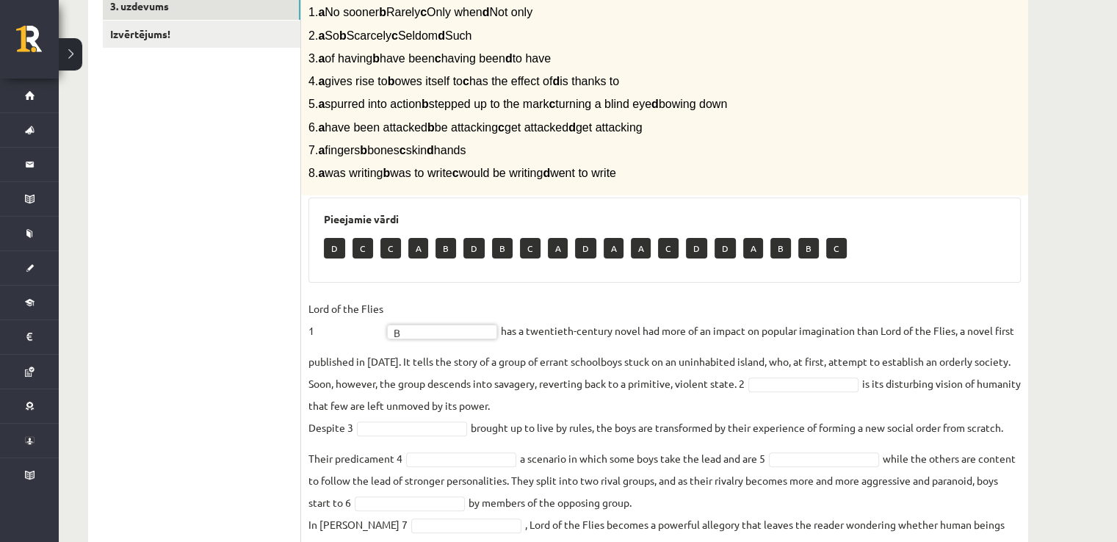
scroll to position [319, 0]
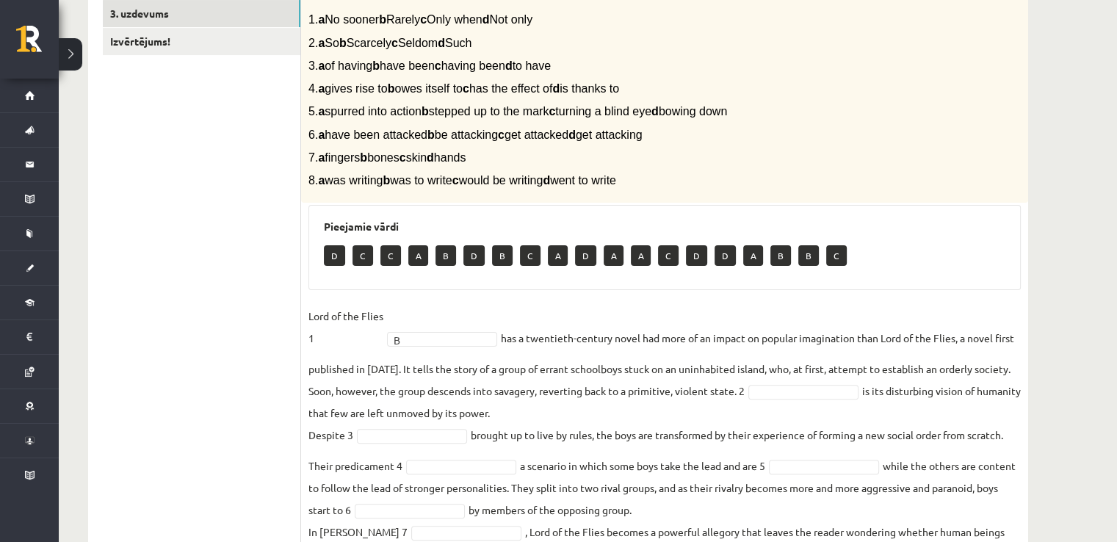
click at [864, 400] on fieldset "Lord of the Flies 1 B * has a twentieth-century novel had more of an impact on …" at bounding box center [664, 450] width 712 height 291
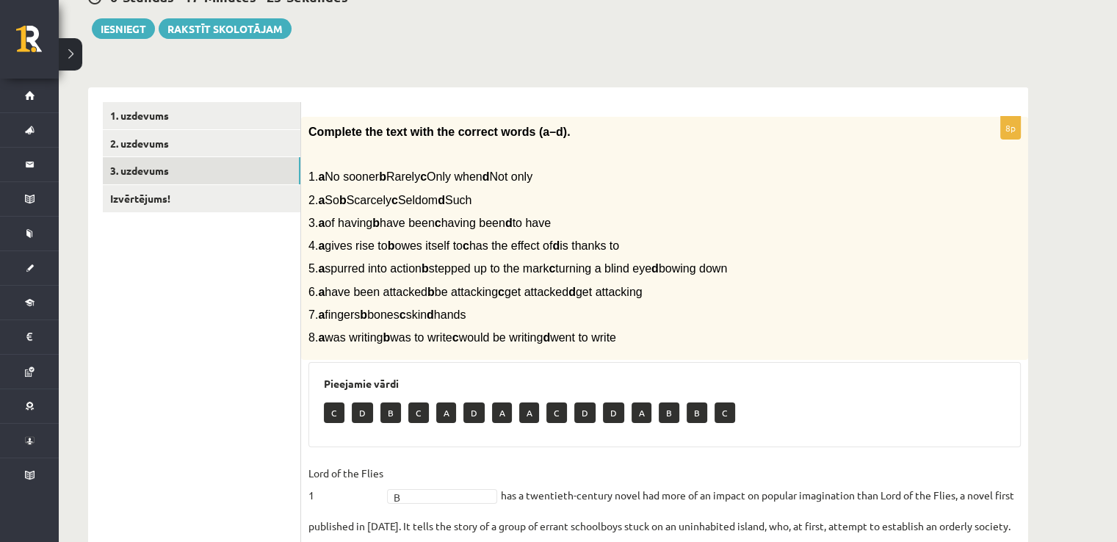
scroll to position [423, 0]
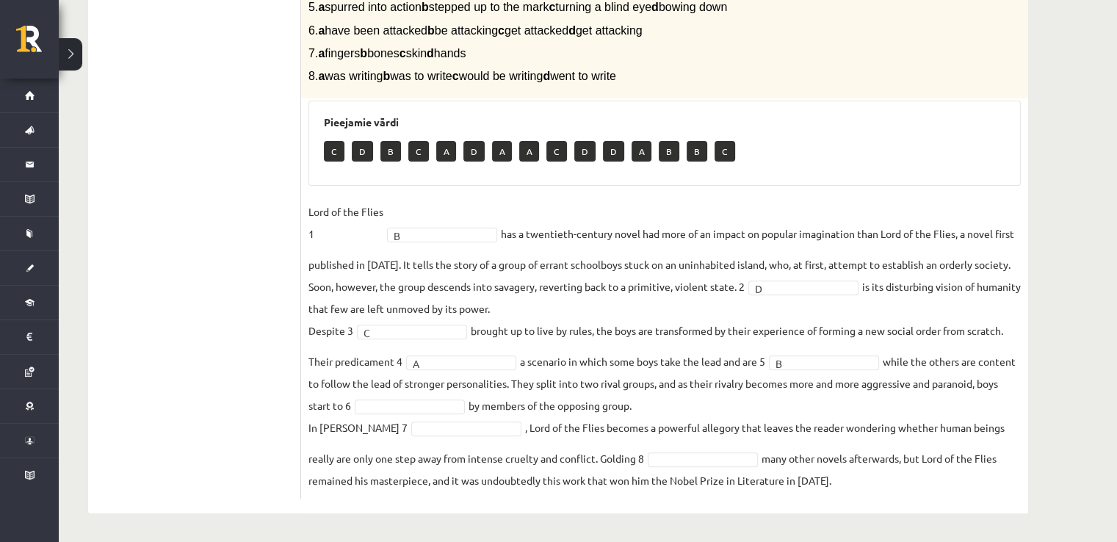
click at [466, 413] on fieldset "Lord of the Flies 1 B * has a twentieth-century novel had more of an impact on …" at bounding box center [664, 345] width 712 height 291
type input "*"
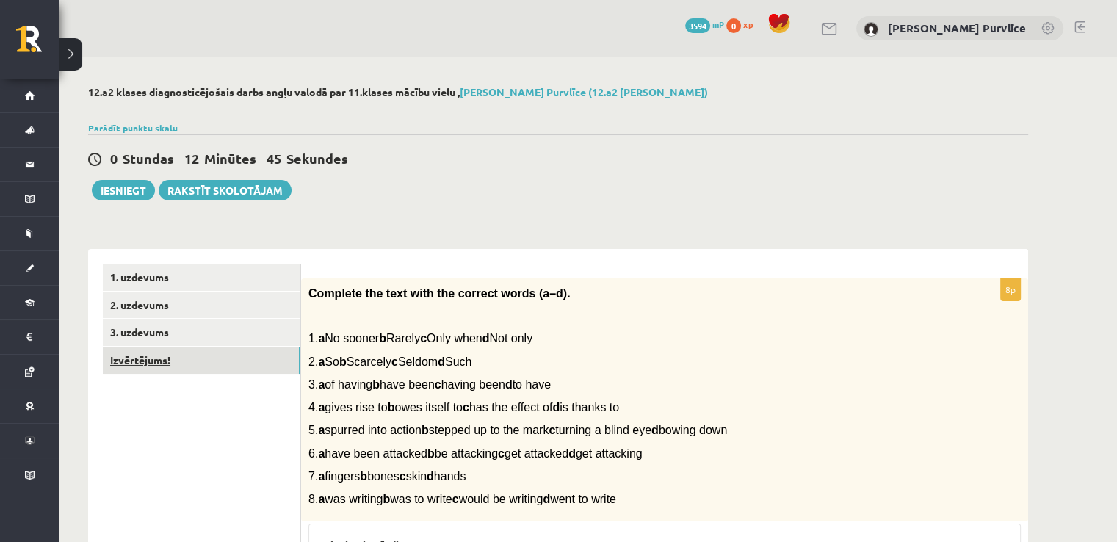
click at [247, 352] on link "Izvērtējums!" at bounding box center [202, 360] width 198 height 27
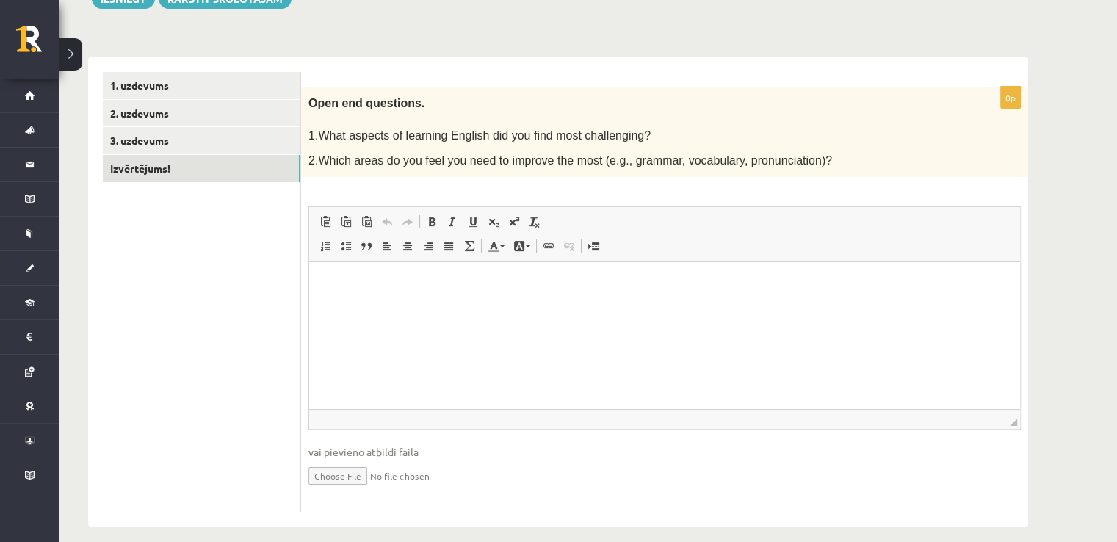
scroll to position [200, 0]
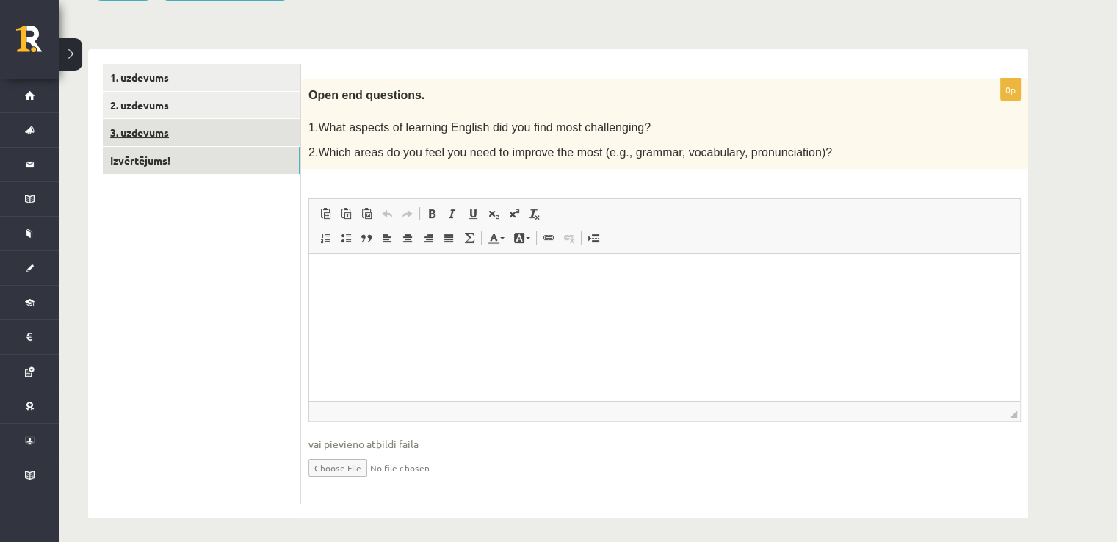
click at [141, 124] on link "3. uzdevums" at bounding box center [202, 132] width 198 height 27
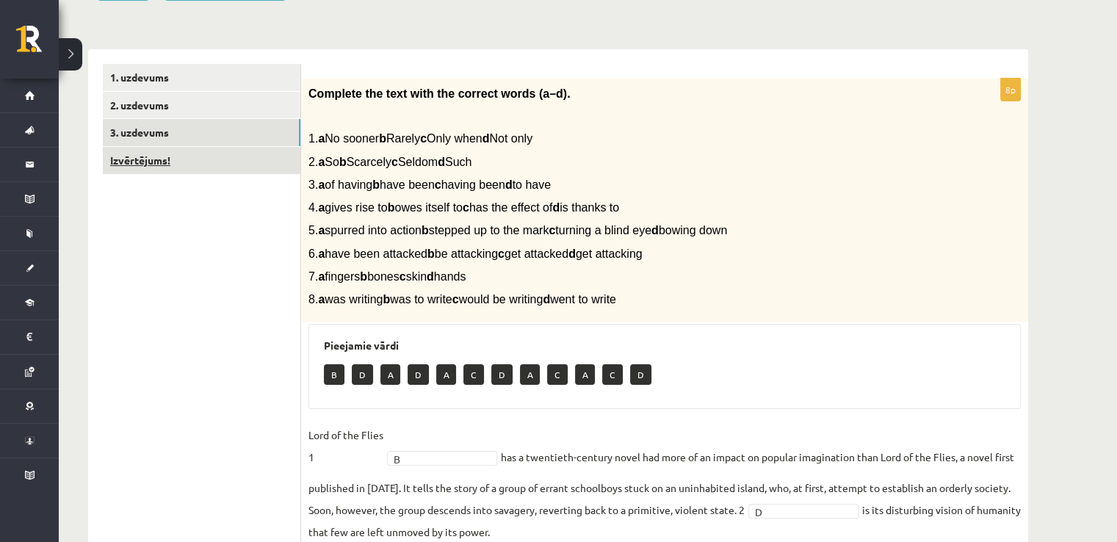
click at [145, 156] on link "Izvērtējums!" at bounding box center [202, 160] width 198 height 27
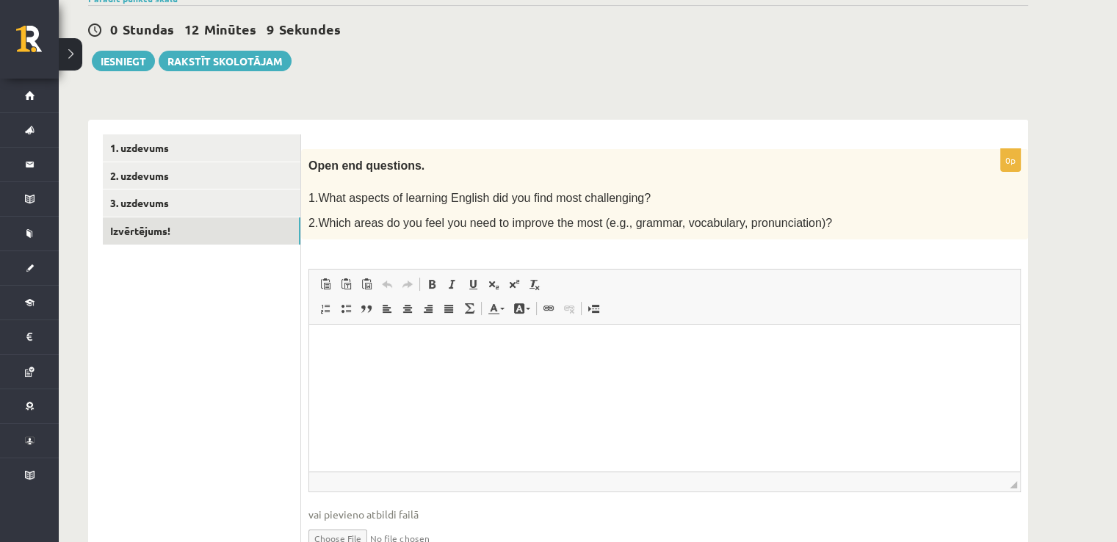
scroll to position [131, 0]
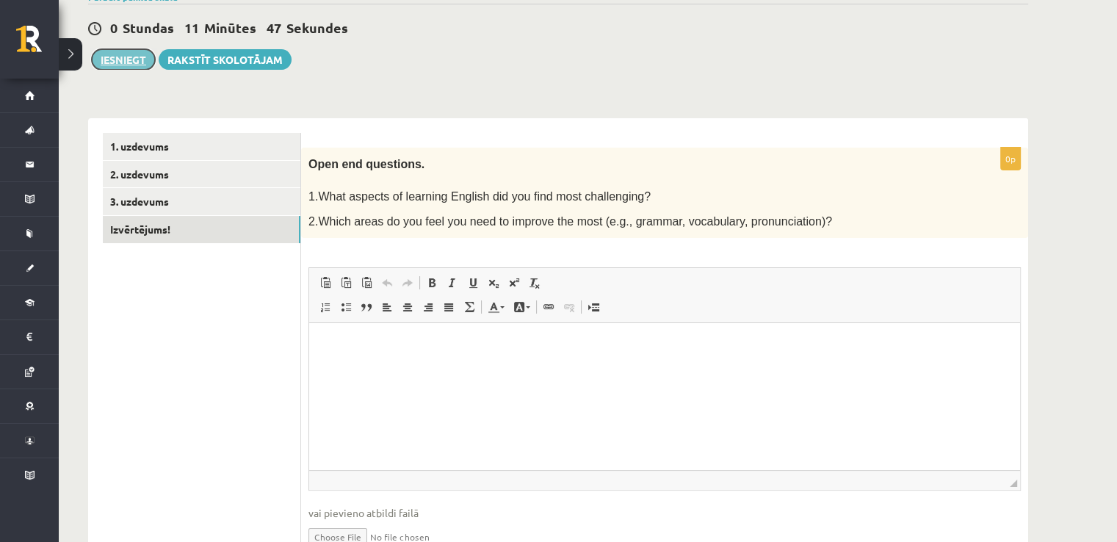
click at [137, 65] on button "Iesniegt" at bounding box center [123, 59] width 63 height 21
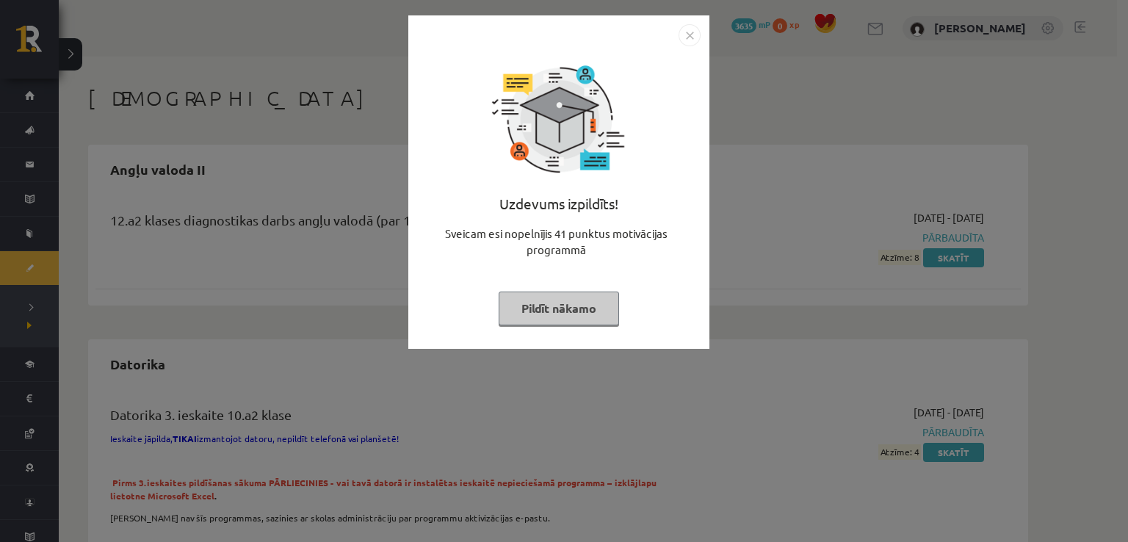
click at [596, 307] on button "Pildīt nākamo" at bounding box center [559, 309] width 120 height 34
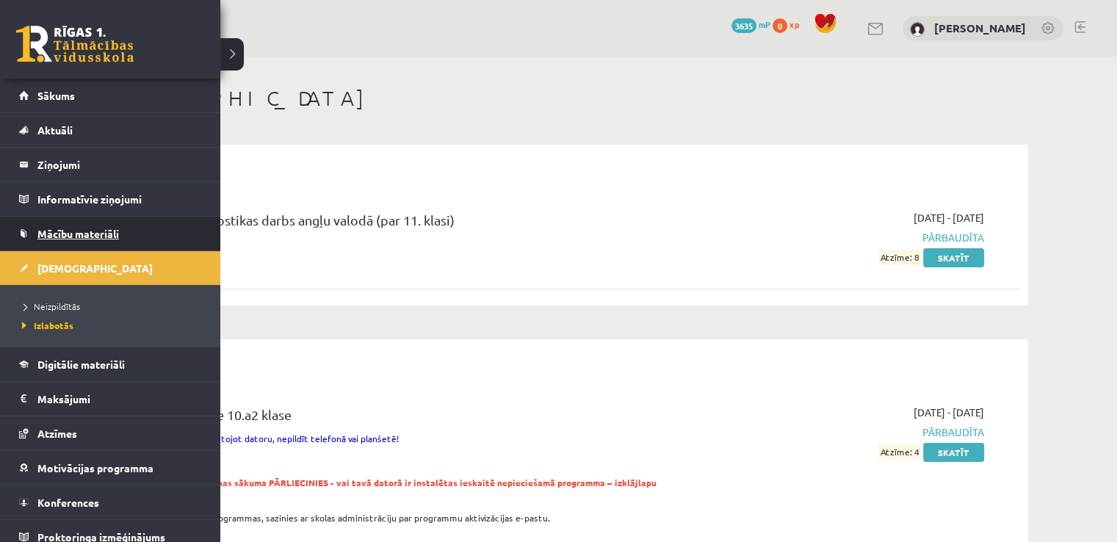
click at [65, 241] on link "Mācību materiāli" at bounding box center [110, 234] width 183 height 34
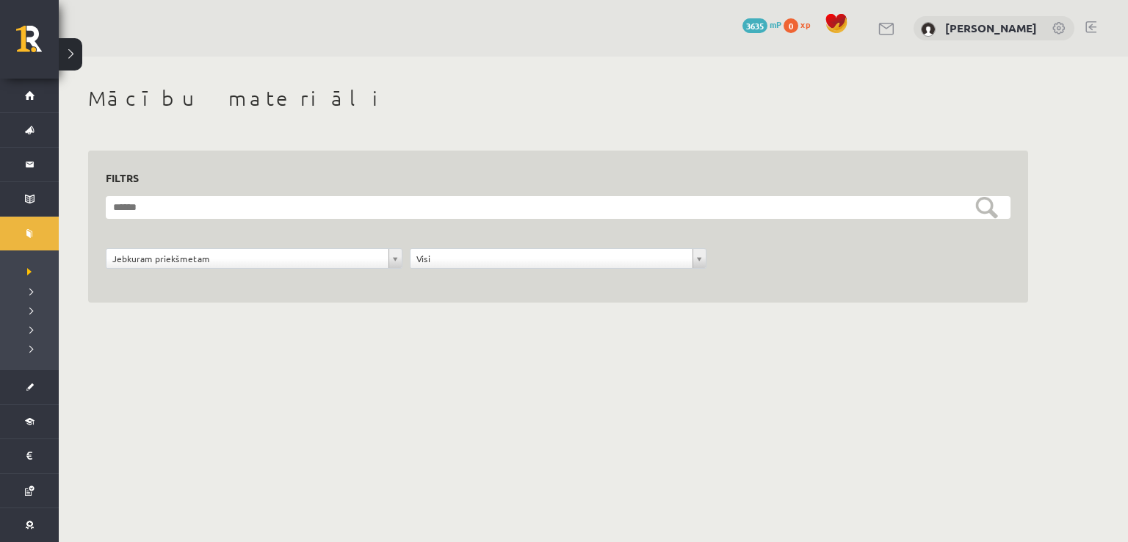
drag, startPoint x: 203, startPoint y: 270, endPoint x: 220, endPoint y: 261, distance: 19.1
click at [220, 261] on div "**********" at bounding box center [254, 262] width 304 height 28
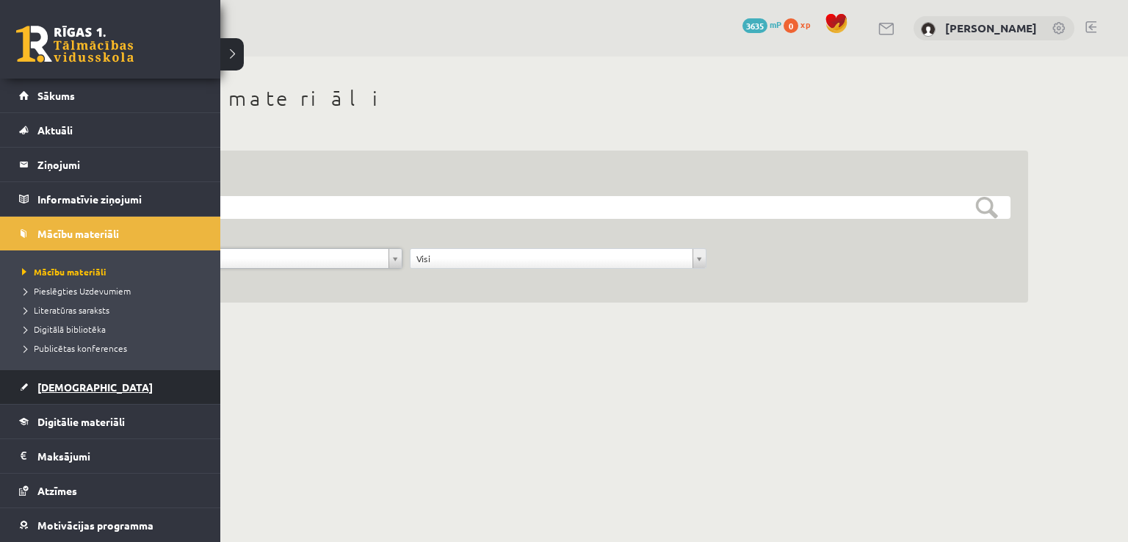
click at [70, 374] on link "[DEMOGRAPHIC_DATA]" at bounding box center [110, 387] width 183 height 34
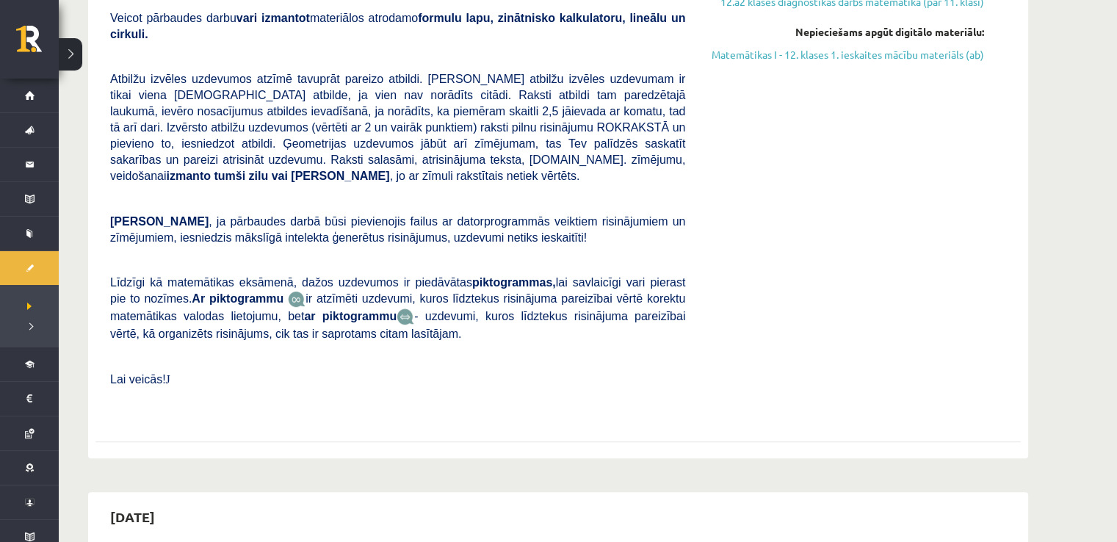
scroll to position [293, 0]
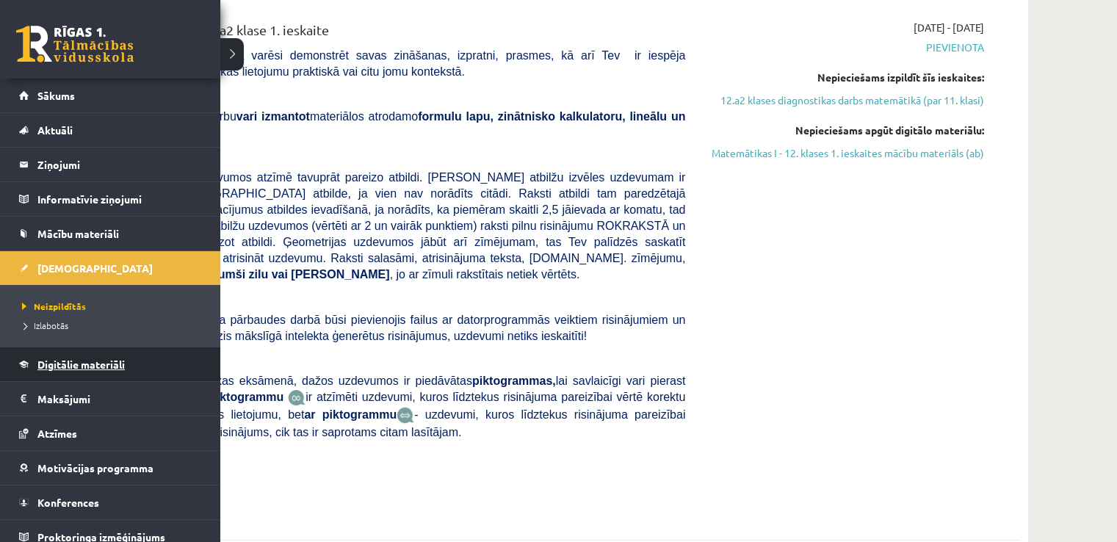
click at [45, 369] on link "Digitālie materiāli" at bounding box center [110, 364] width 183 height 34
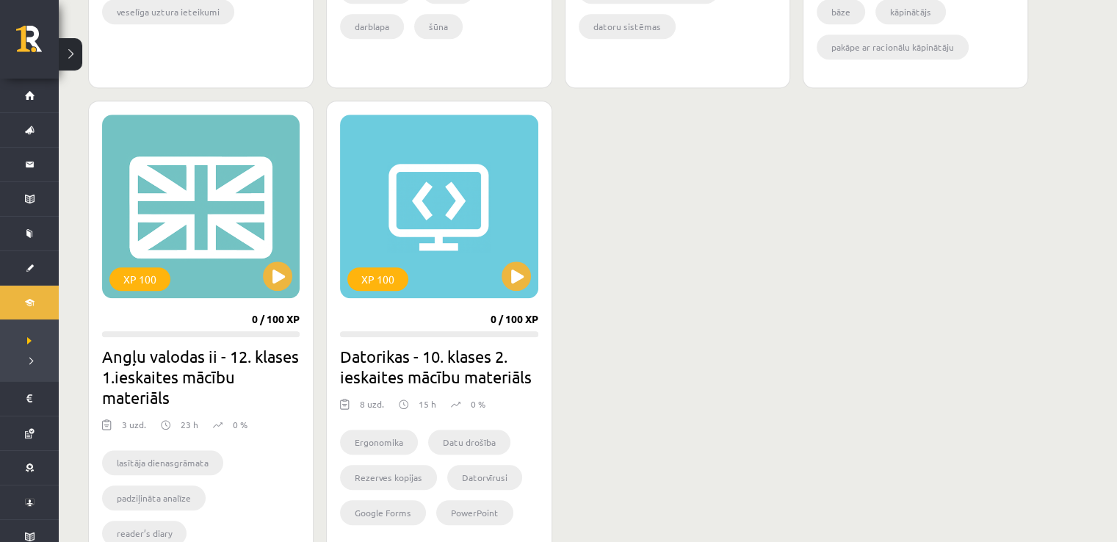
scroll to position [1395, 0]
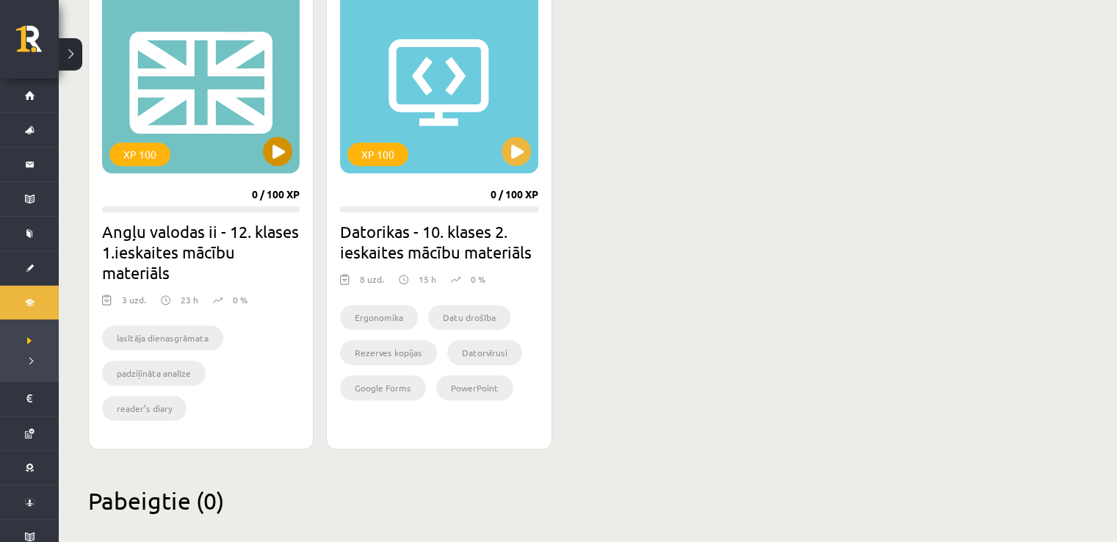
click at [145, 65] on div "XP 100" at bounding box center [201, 82] width 198 height 184
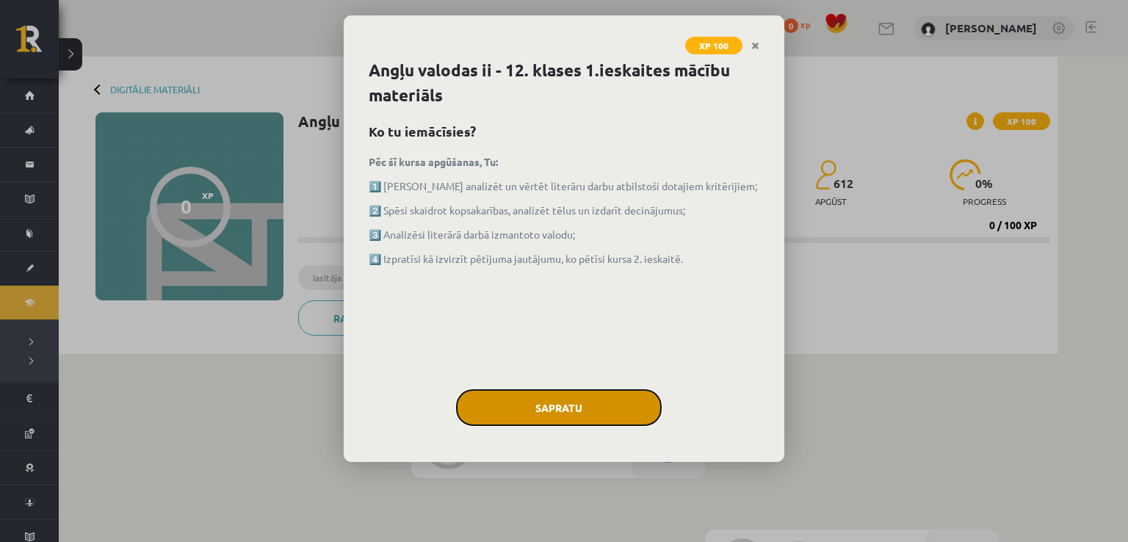
click at [632, 398] on button "Sapratu" at bounding box center [559, 407] width 206 height 37
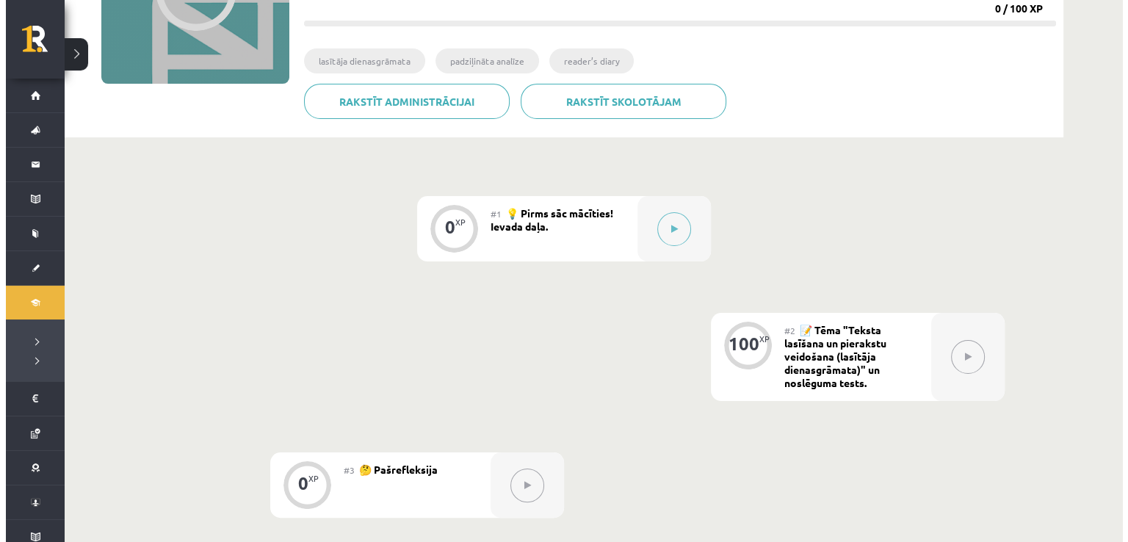
scroll to position [191, 0]
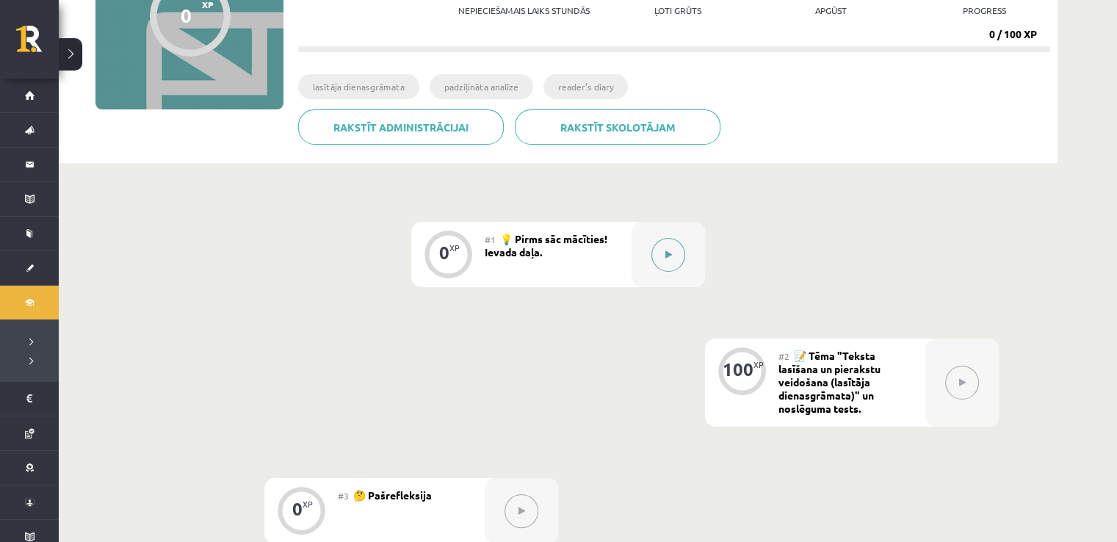
click at [676, 253] on button at bounding box center [668, 255] width 34 height 34
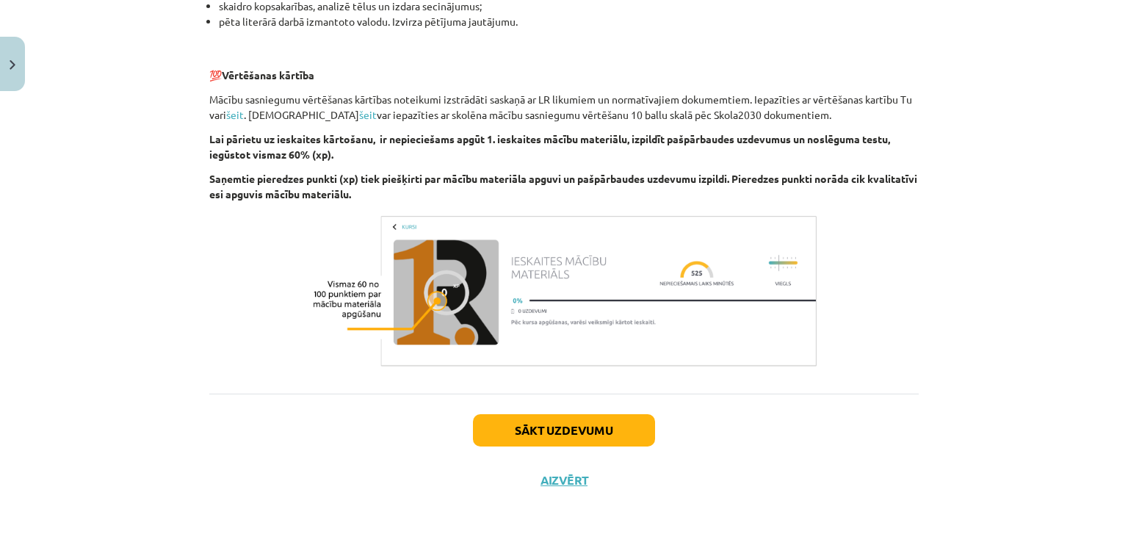
scroll to position [0, 0]
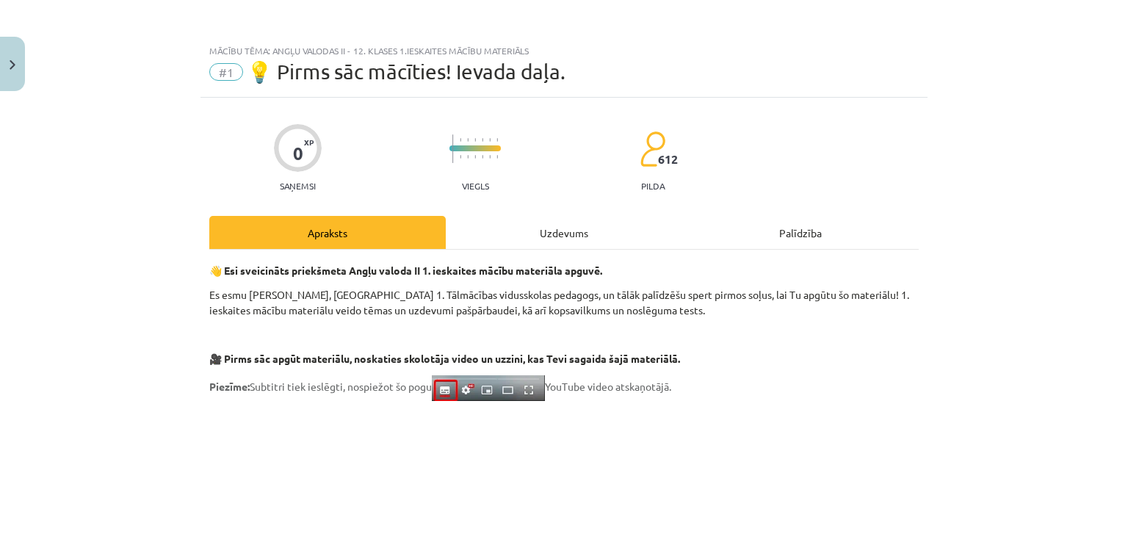
click at [558, 239] on div "Uzdevums" at bounding box center [564, 232] width 236 height 33
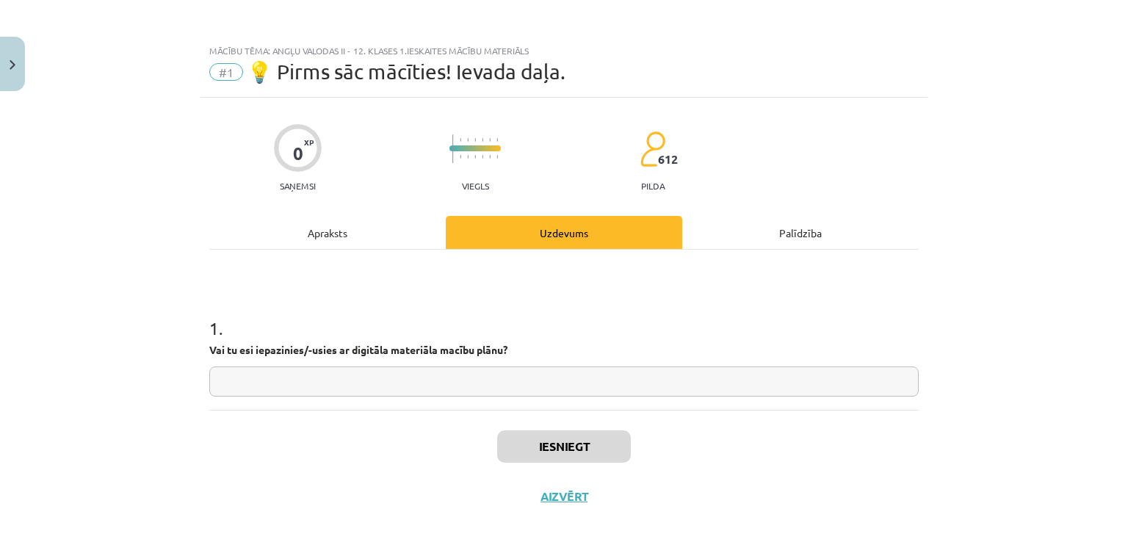
scroll to position [15, 0]
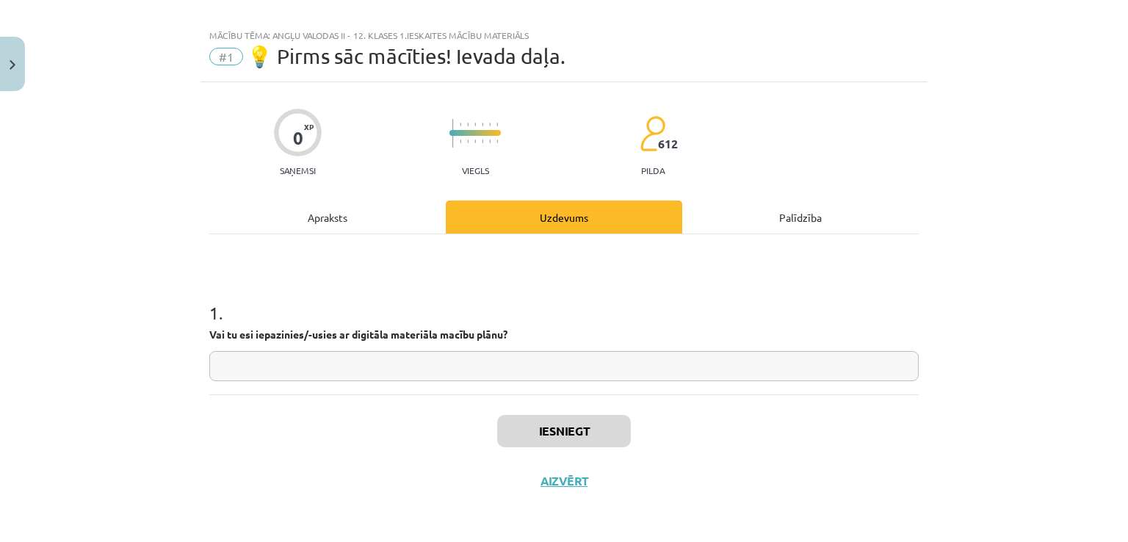
click at [737, 218] on div "Palīdzība" at bounding box center [800, 216] width 236 height 33
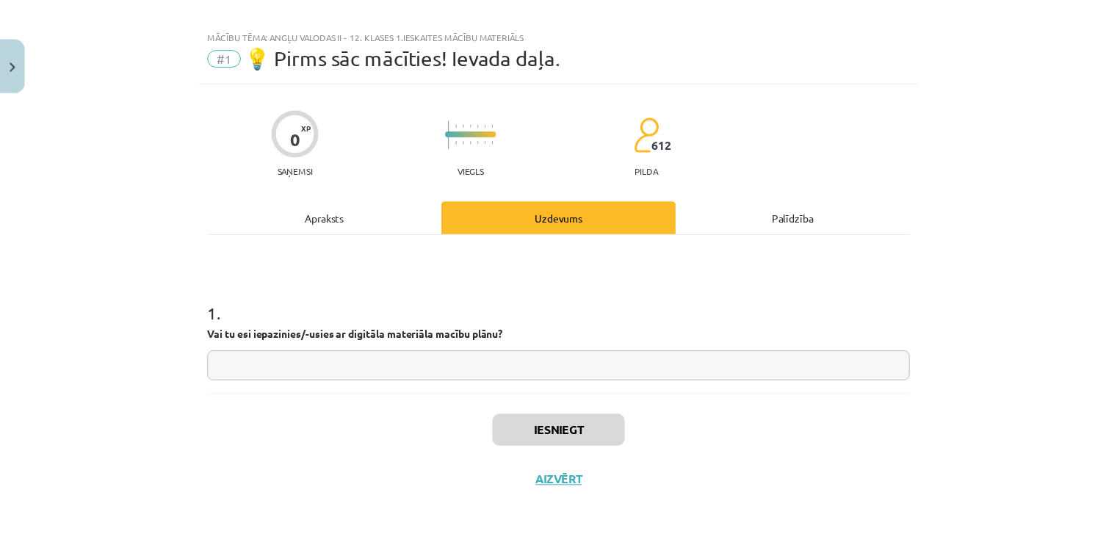
scroll to position [0, 0]
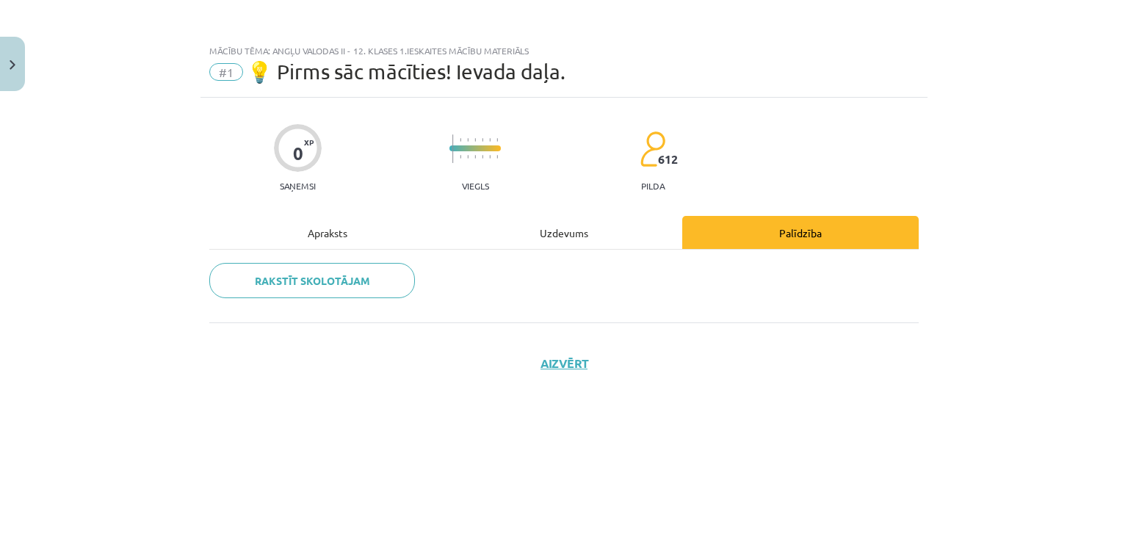
click at [350, 242] on div "Apraksts" at bounding box center [327, 232] width 236 height 33
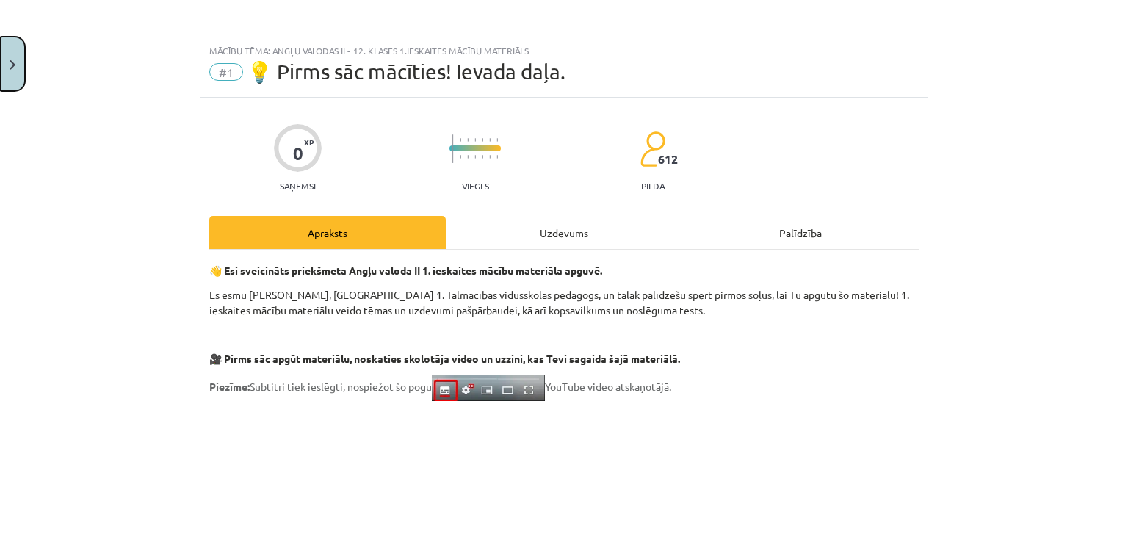
click at [9, 50] on button "Close" at bounding box center [12, 64] width 25 height 54
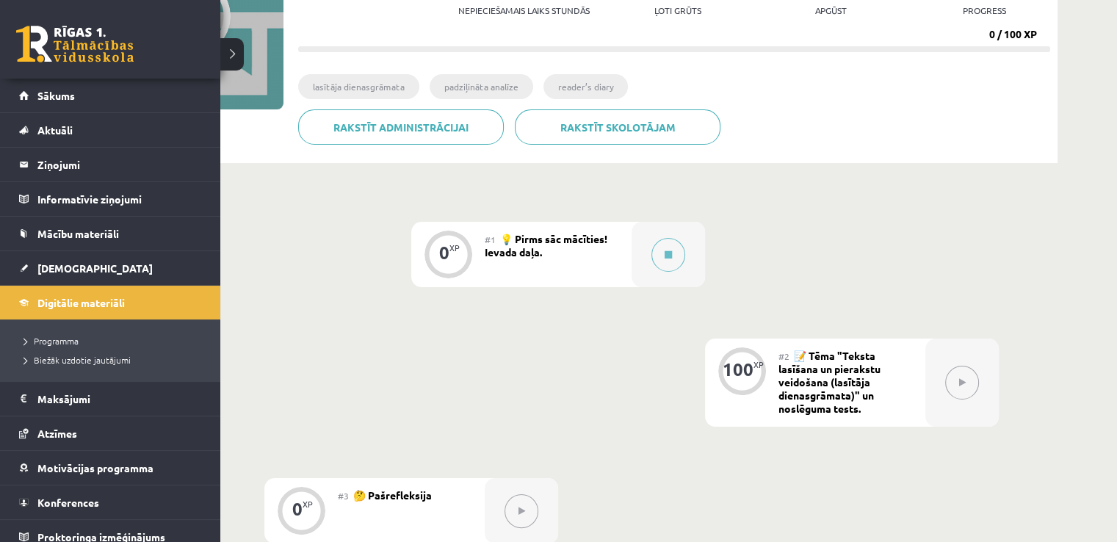
scroll to position [10, 0]
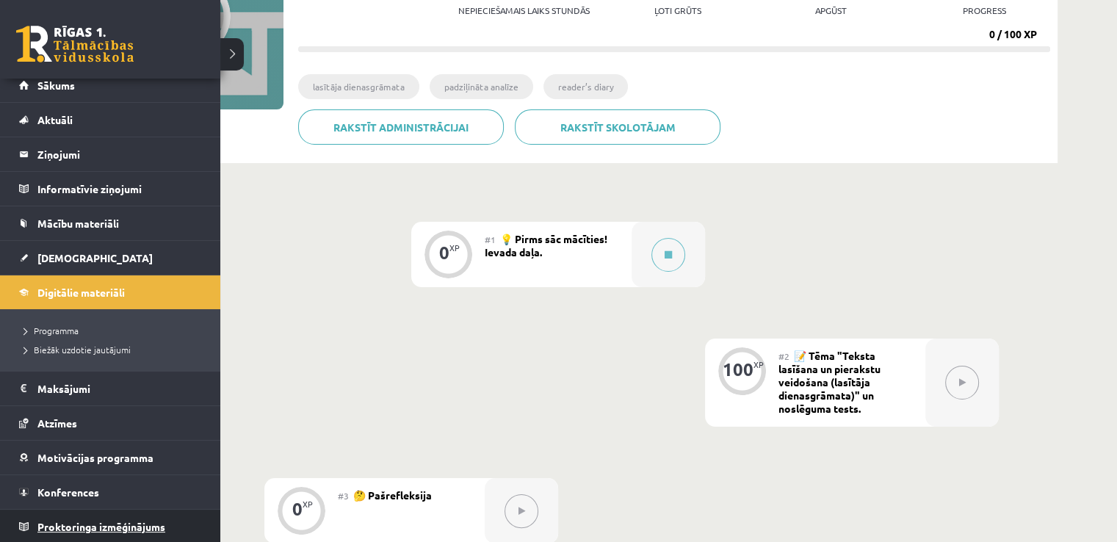
click at [108, 518] on link "Proktoringa izmēģinājums" at bounding box center [110, 527] width 183 height 34
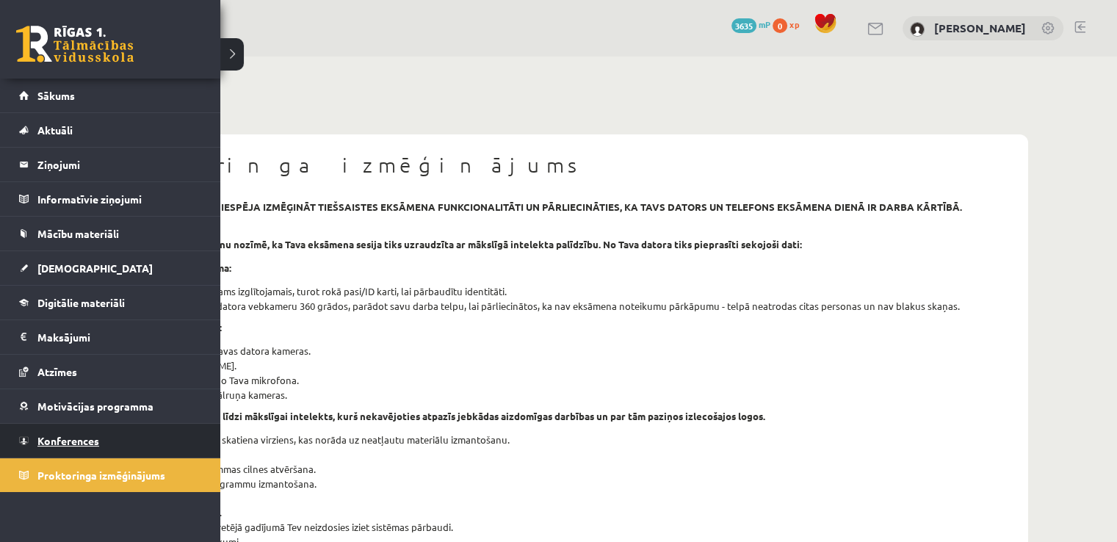
click at [92, 436] on span "Konferences" at bounding box center [68, 440] width 62 height 13
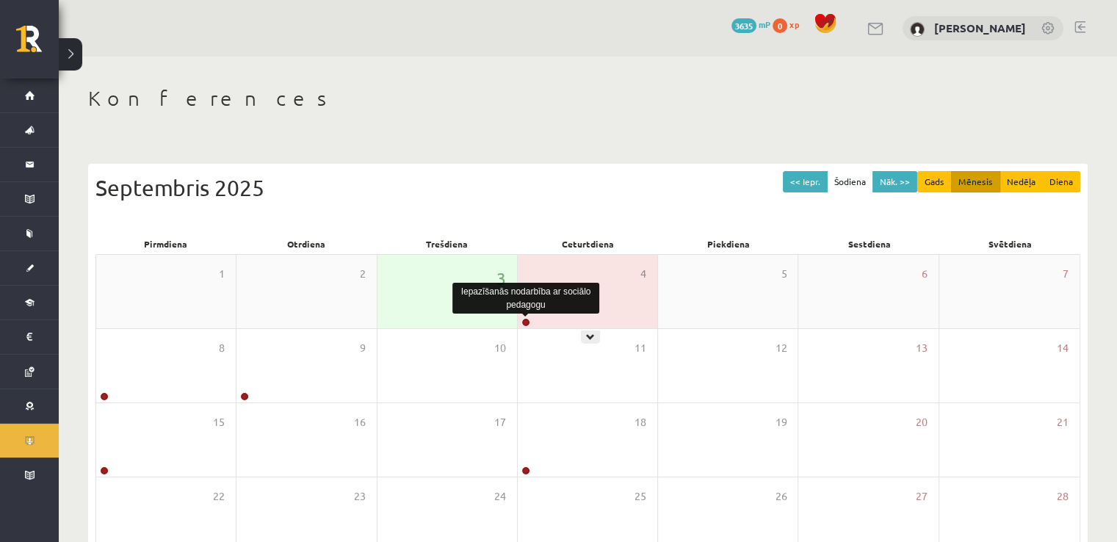
click at [527, 322] on link at bounding box center [525, 322] width 9 height 9
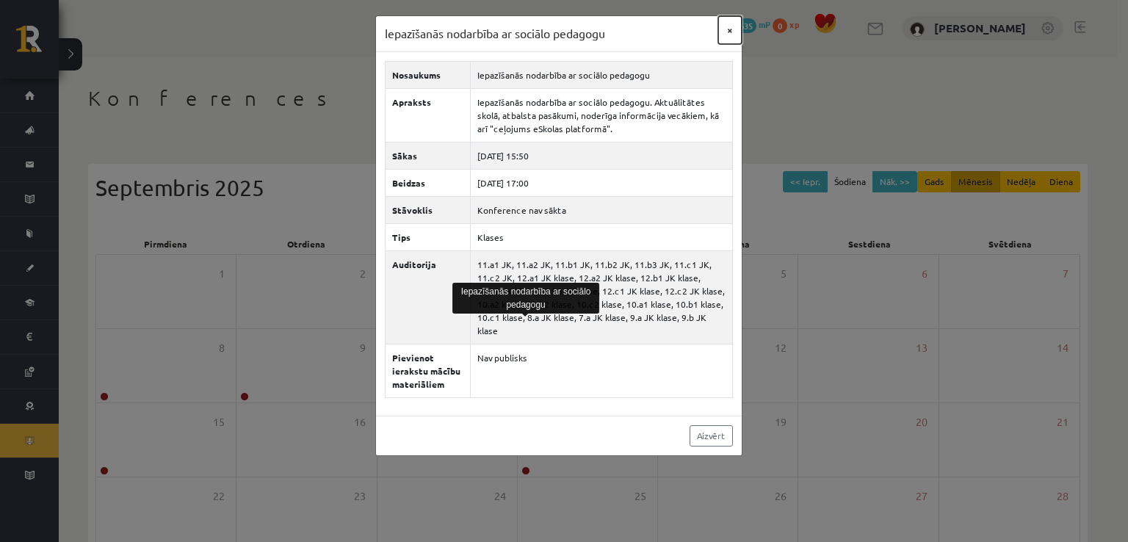
click at [726, 25] on button "×" at bounding box center [729, 30] width 23 height 28
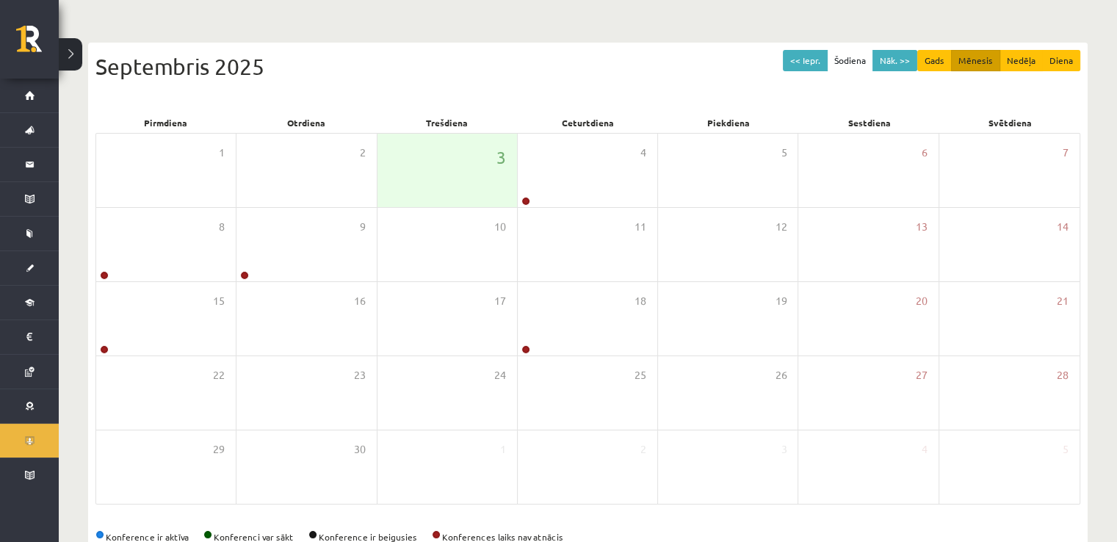
scroll to position [156, 0]
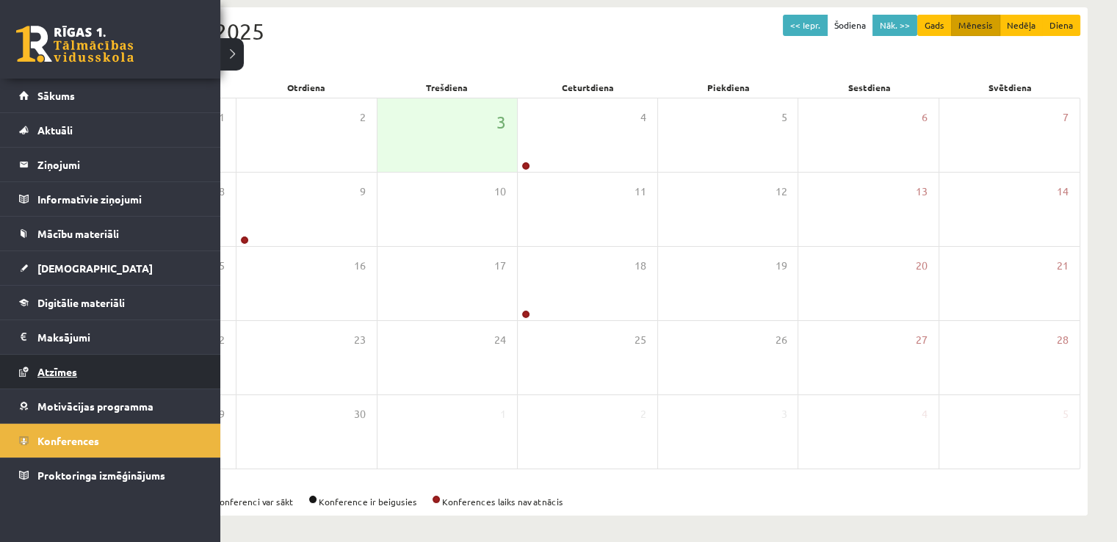
click at [62, 369] on span "Atzīmes" at bounding box center [57, 371] width 40 height 13
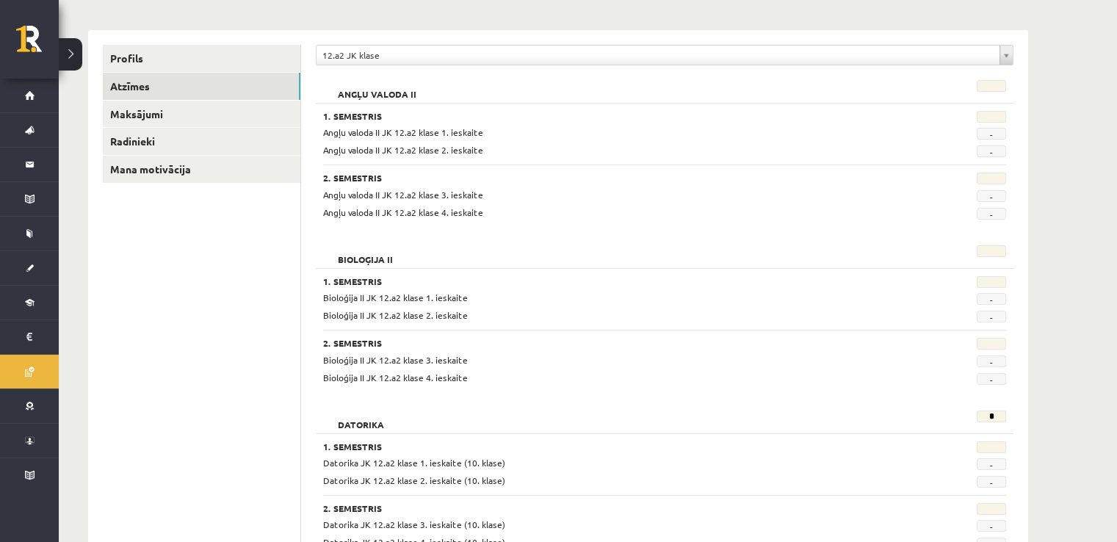
scroll to position [47, 0]
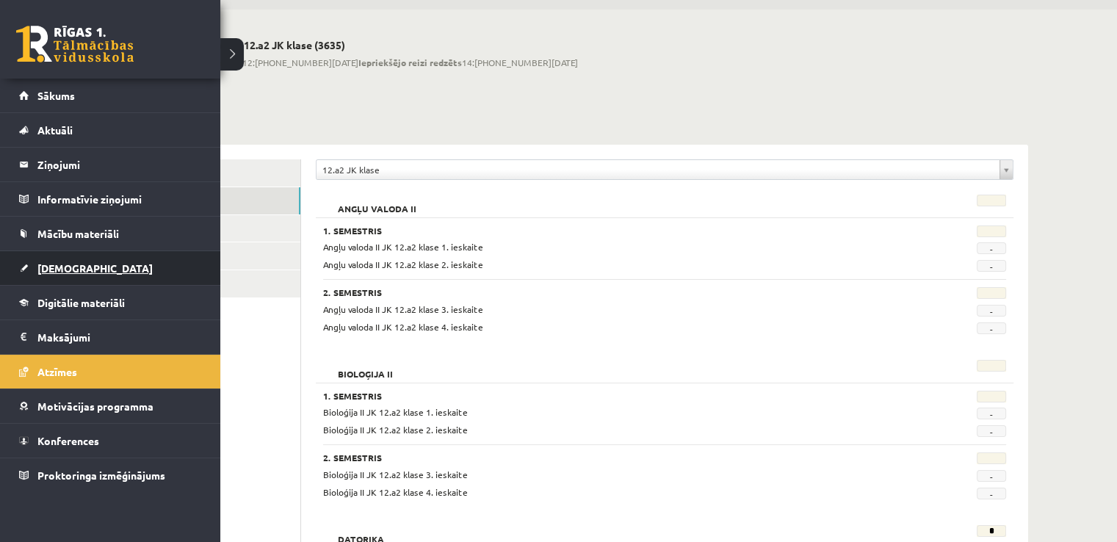
click at [37, 277] on link "[DEMOGRAPHIC_DATA]" at bounding box center [110, 268] width 183 height 34
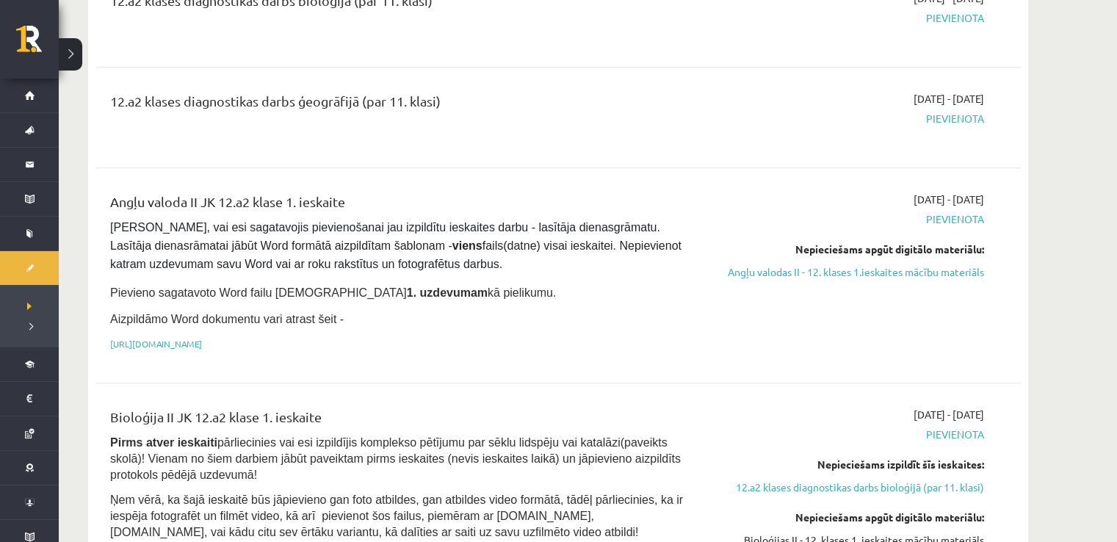
scroll to position [971, 0]
